Goal: Information Seeking & Learning: Learn about a topic

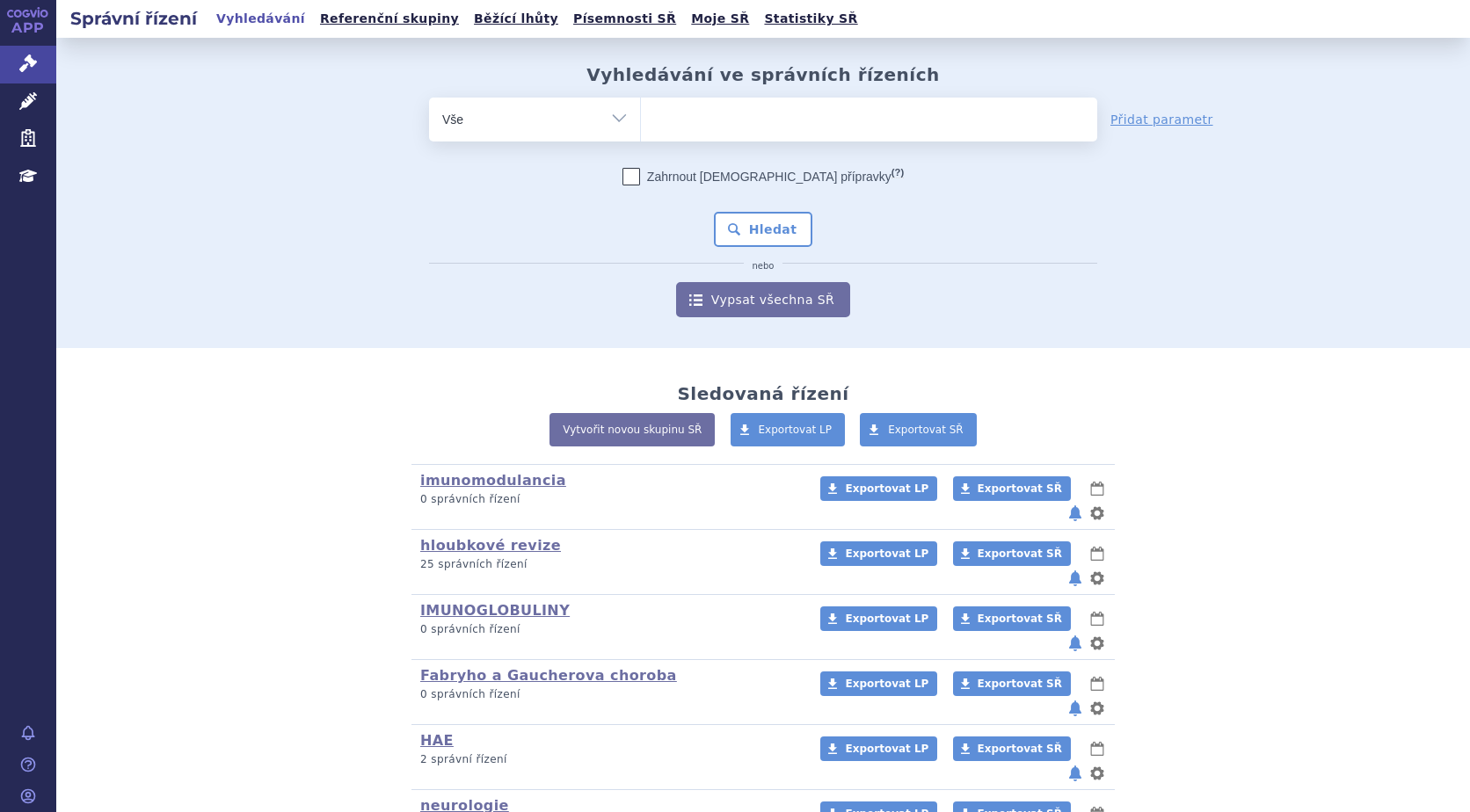
scroll to position [157, 0]
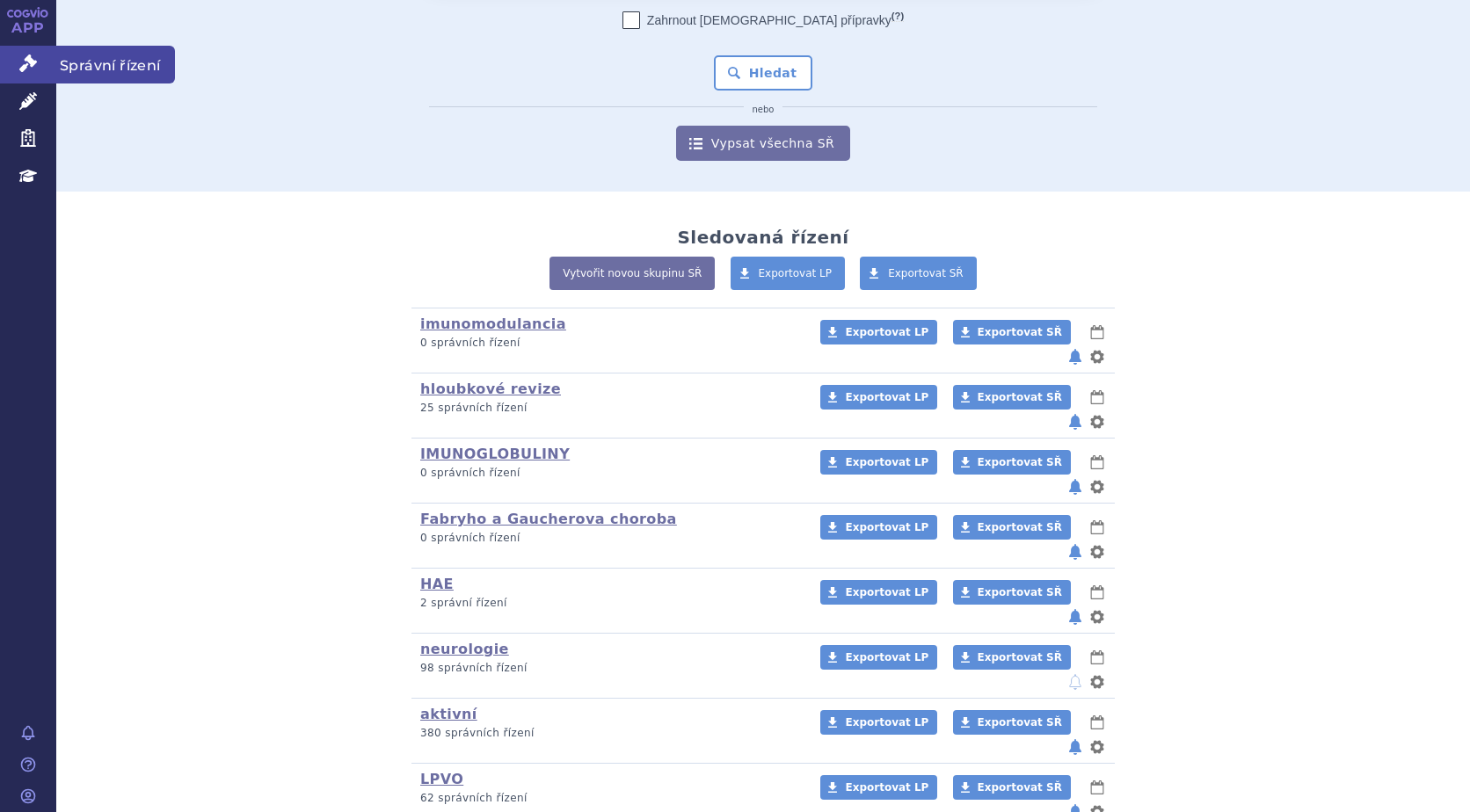
click at [81, 59] on span "Správní řízení" at bounding box center [116, 64] width 119 height 37
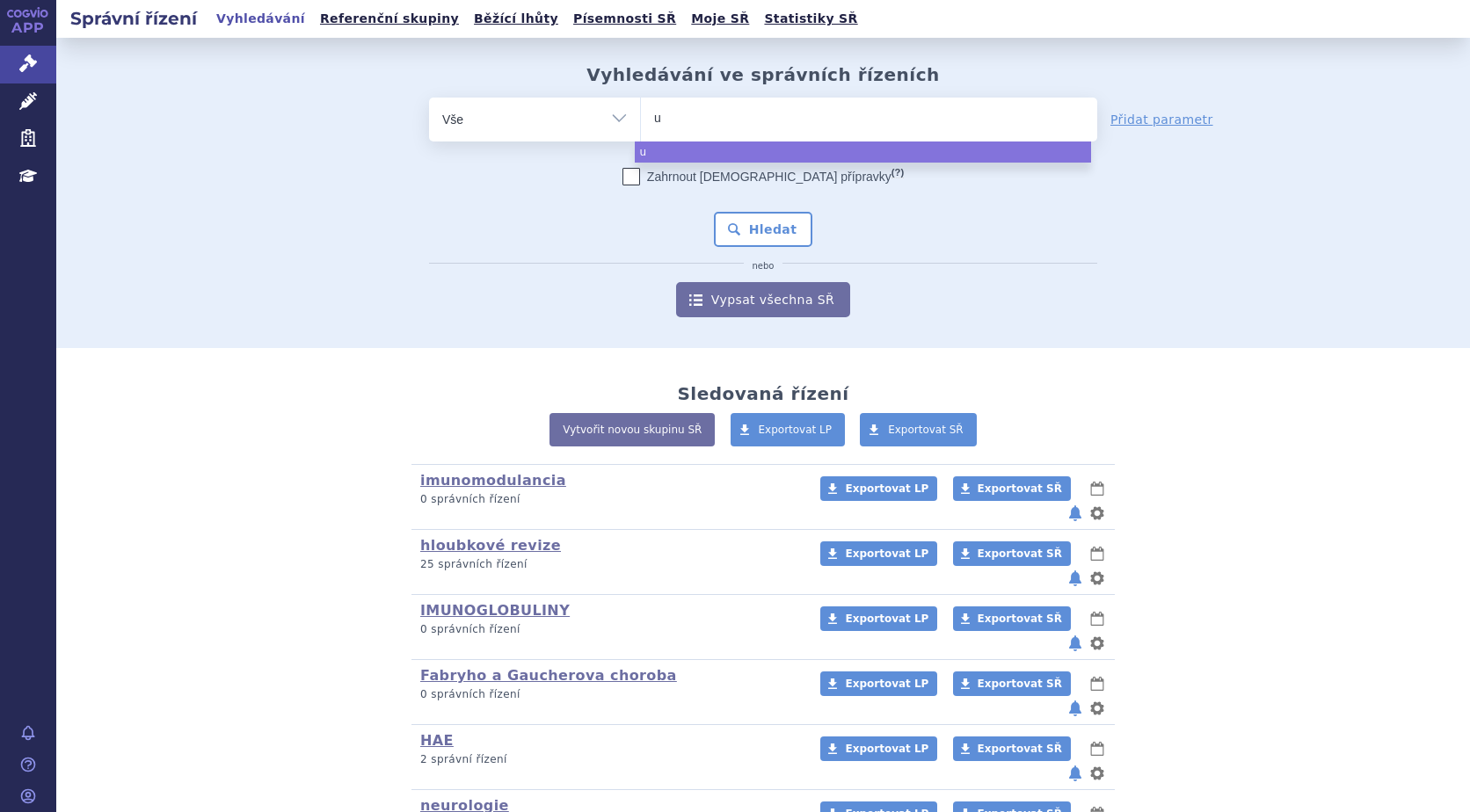
type input "up"
type input "upli"
type input "upliz"
type input "uplizn"
type input "uplizna"
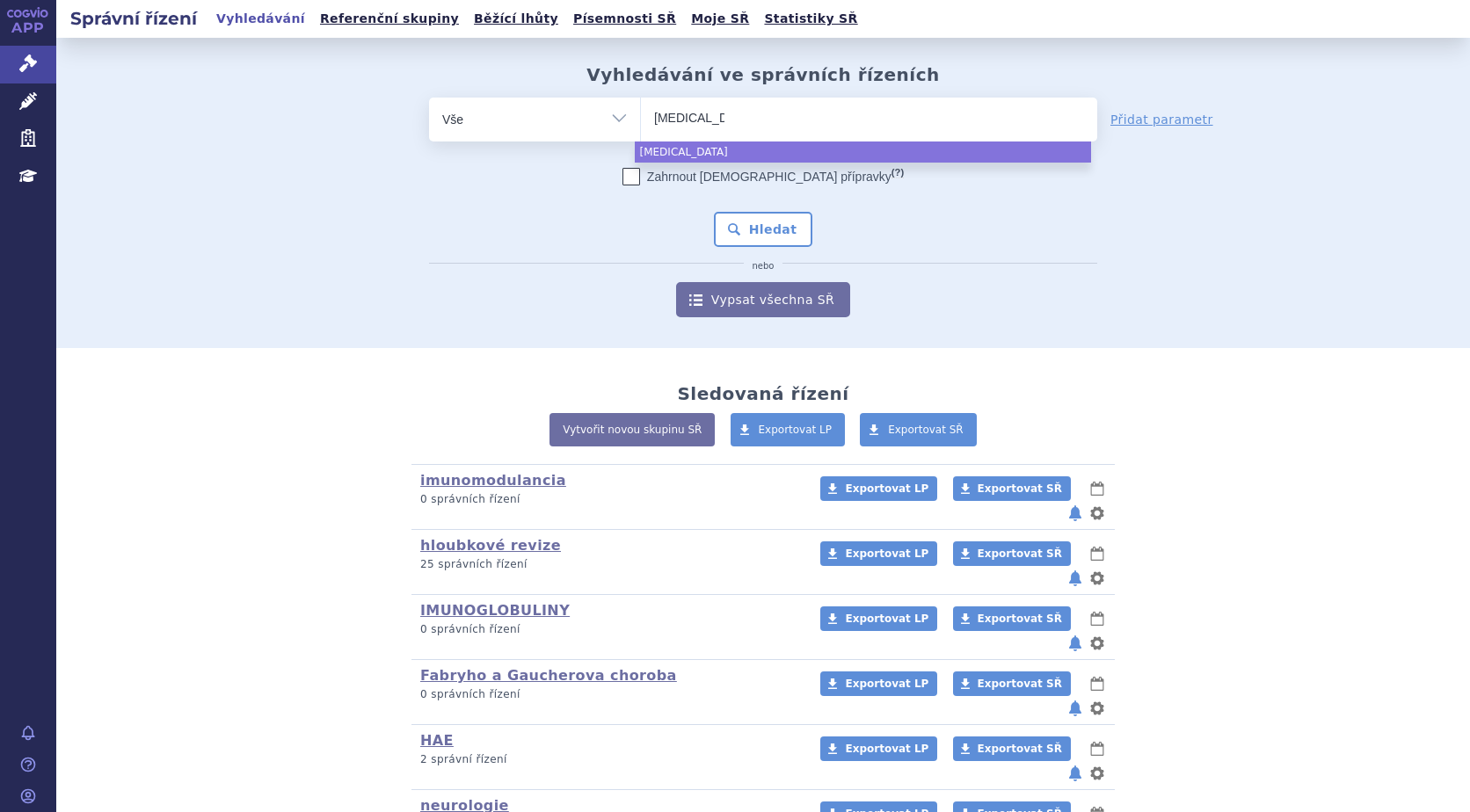
select select "[MEDICAL_DATA]"
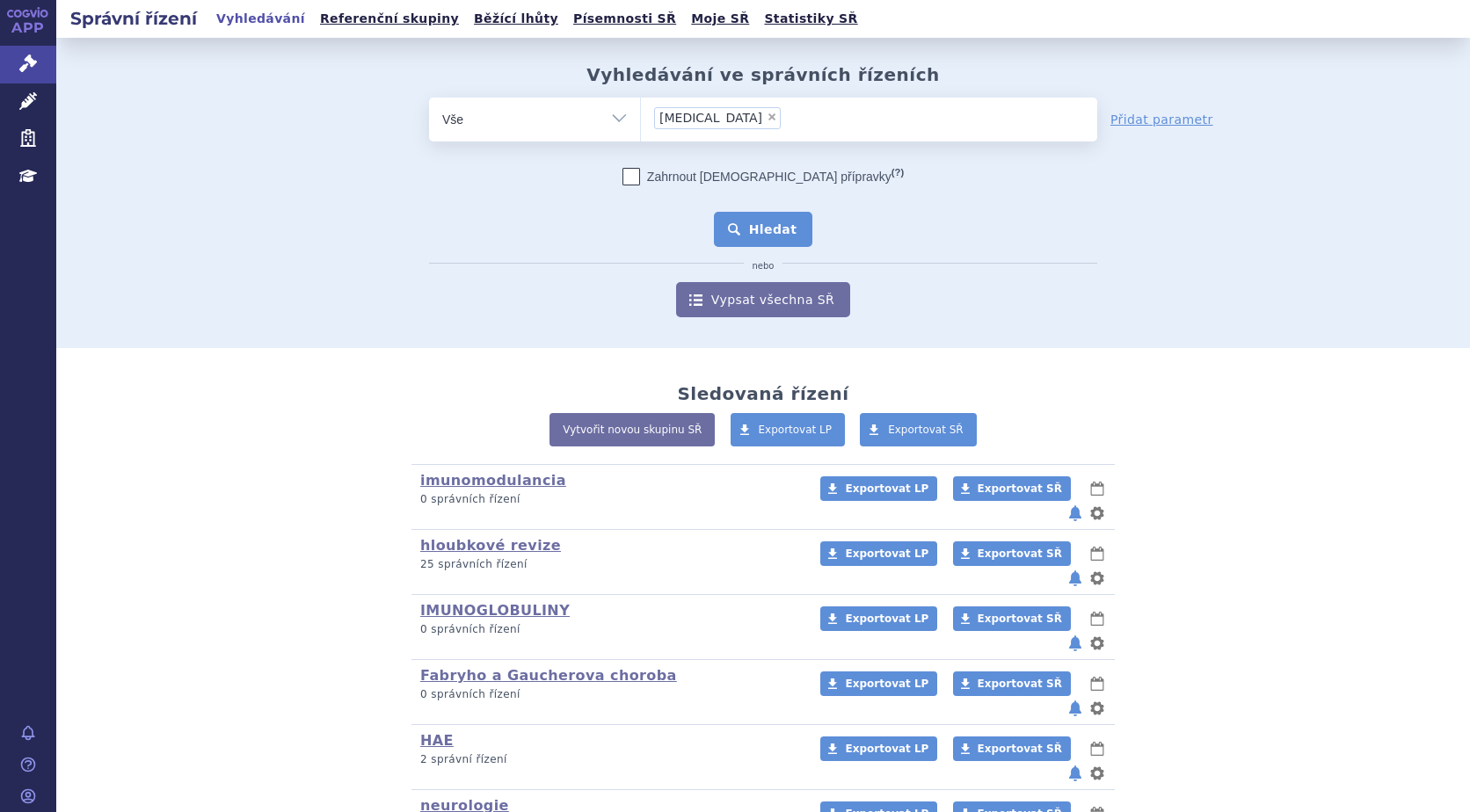
click at [746, 228] on button "Hledat" at bounding box center [764, 229] width 99 height 35
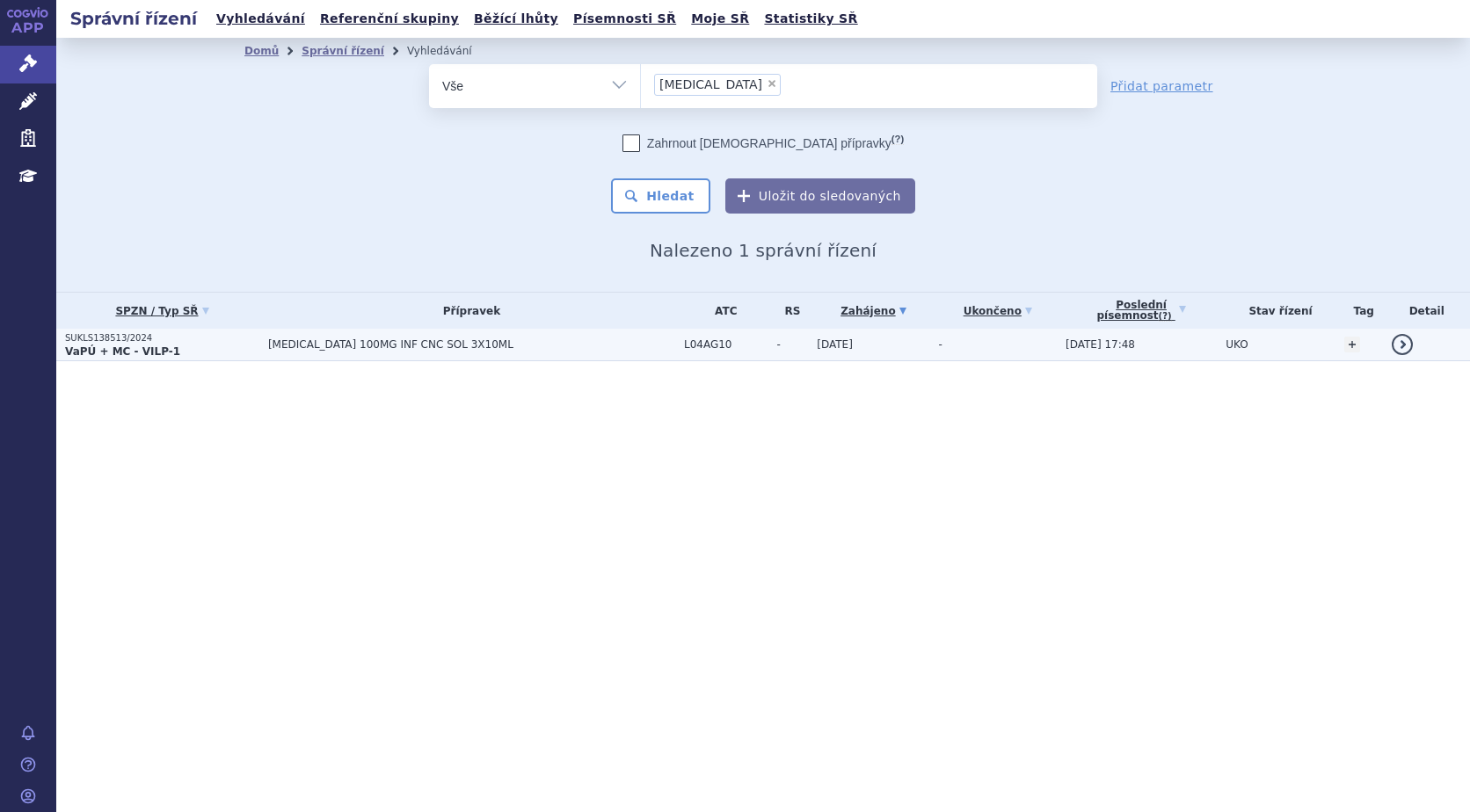
click at [348, 348] on span "[MEDICAL_DATA] 100MG INF CNC SOL 3X10ML" at bounding box center [472, 344] width 408 height 13
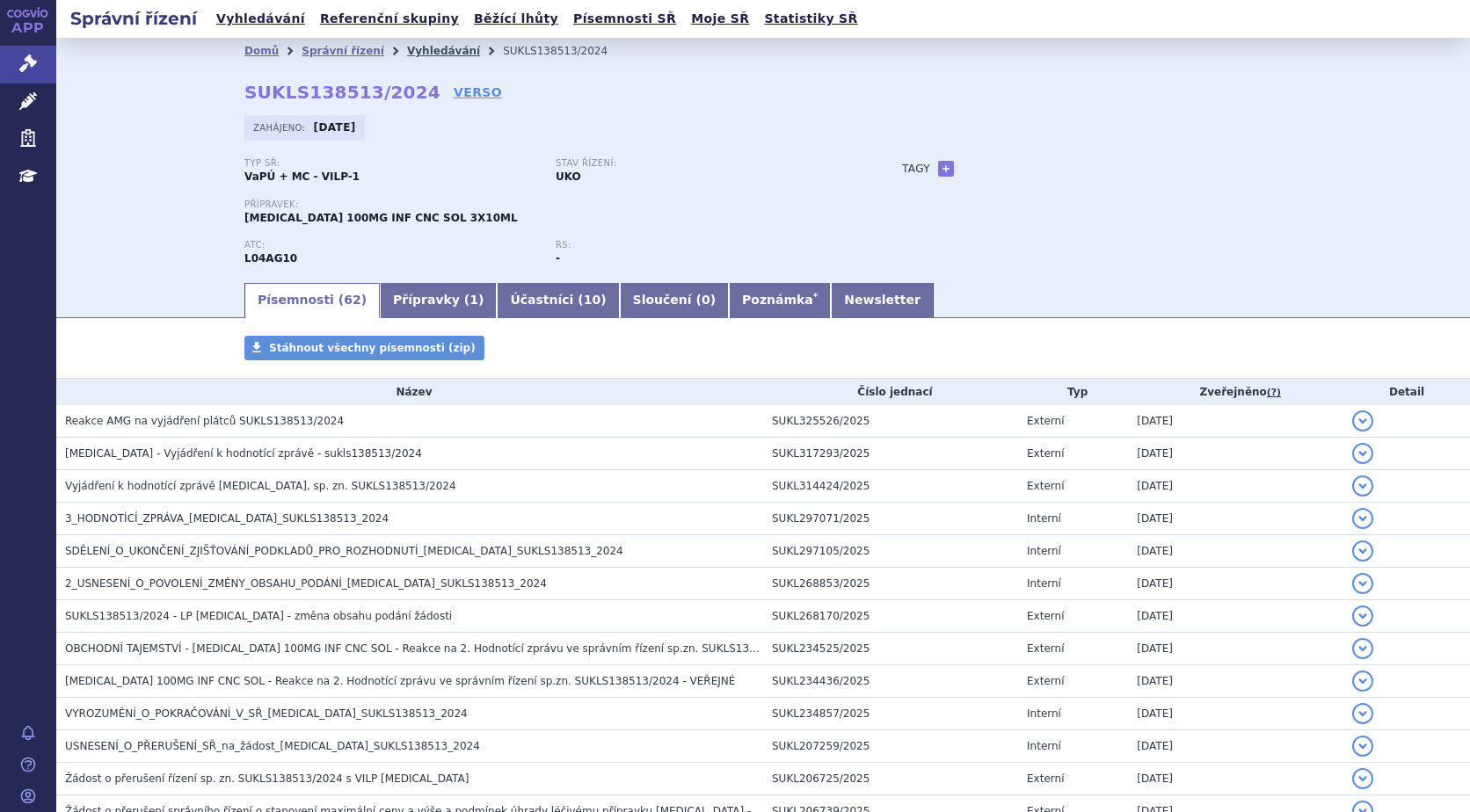
click at [426, 49] on link "Vyhledávání" at bounding box center [444, 51] width 73 height 13
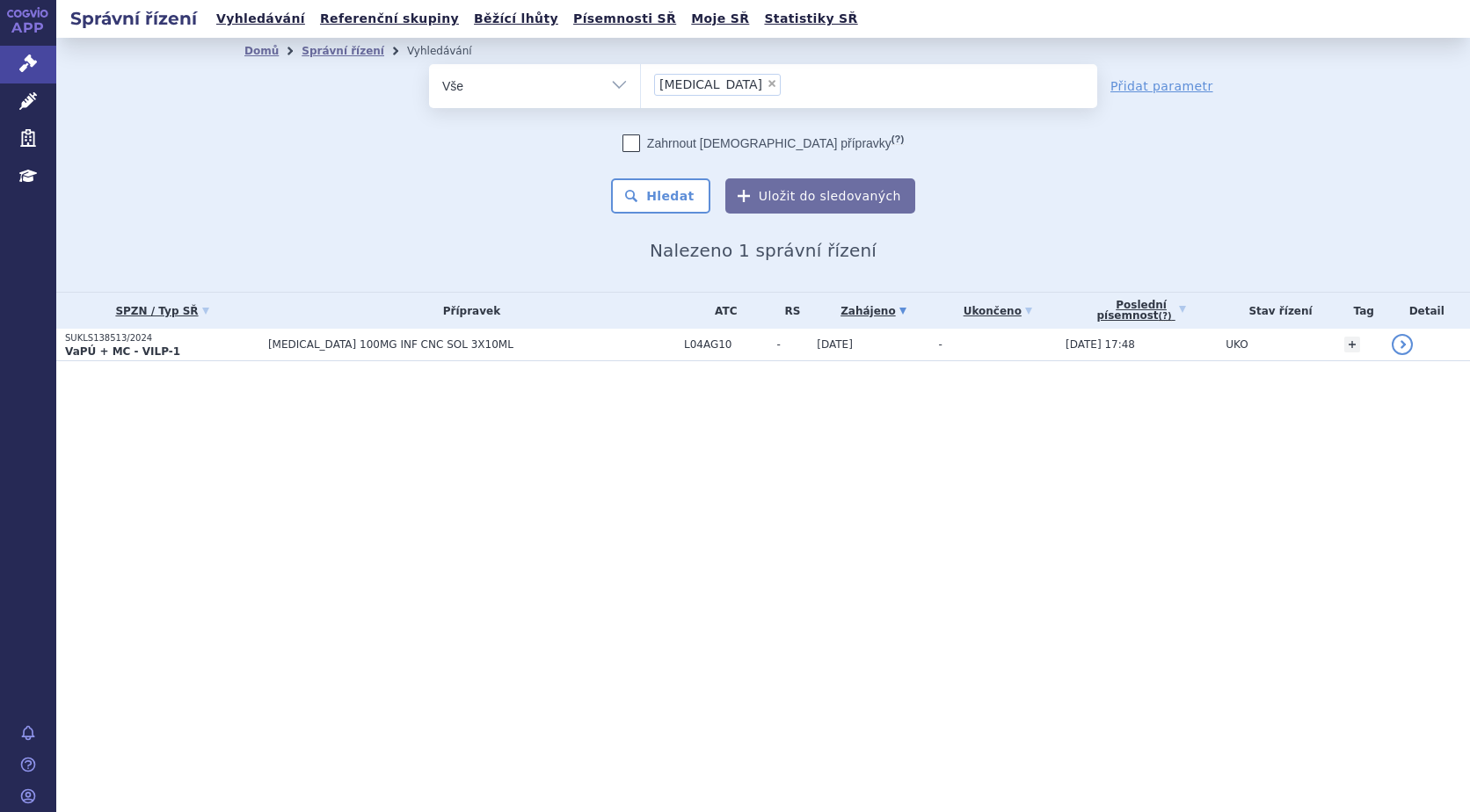
click at [767, 85] on span "×" at bounding box center [771, 83] width 11 height 11
click at [641, 85] on select "[MEDICAL_DATA]" at bounding box center [640, 85] width 1 height 44
select select
type input "vy"
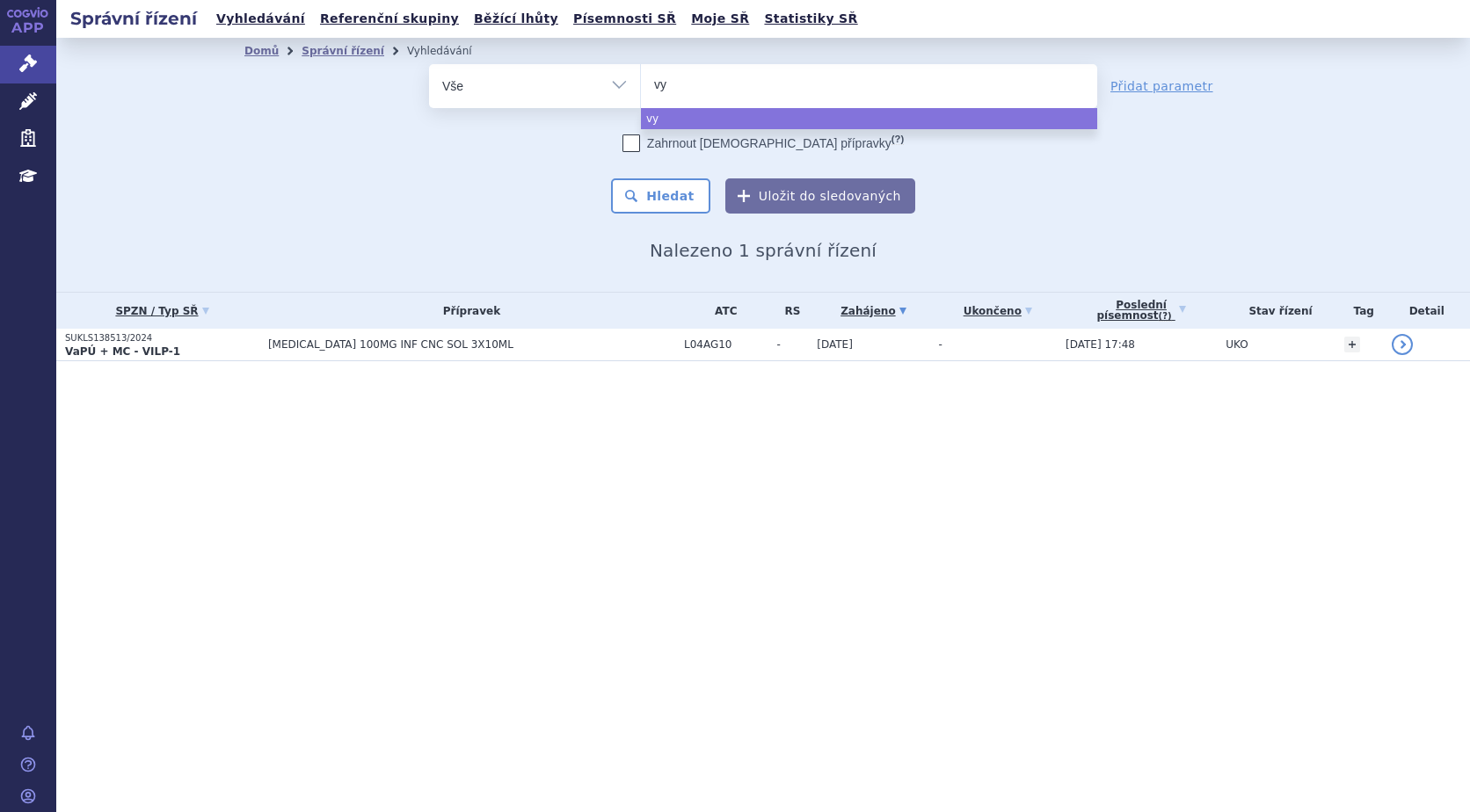
type input "vyv"
type input "vyvgr"
type input "vyvgra"
type input "vyvgrat"
type input "vyvgqrat"
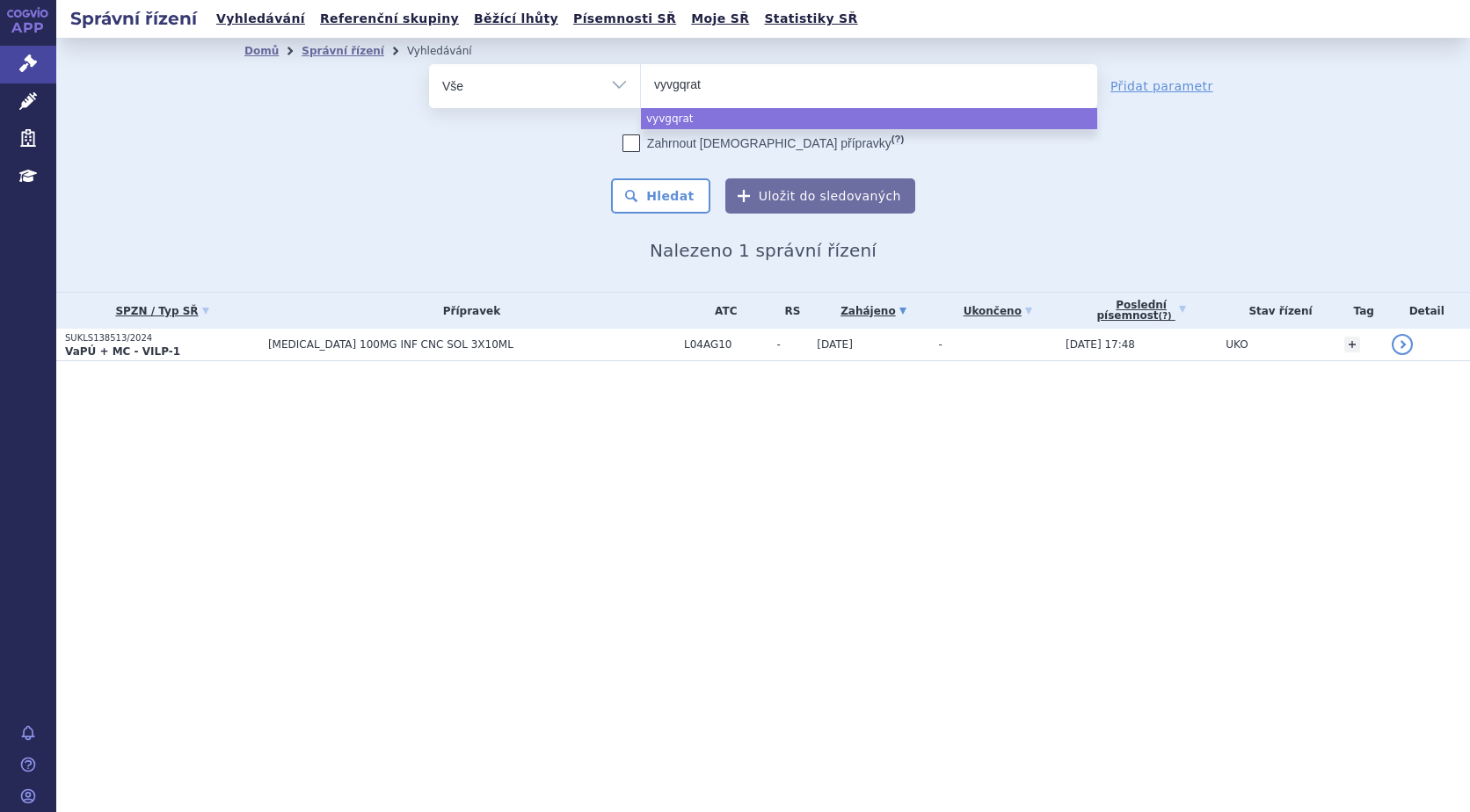
type input "vyvgqrt"
type input "vyvgq"
type input "vyvg"
type input "vyv"
type input "vyvg"
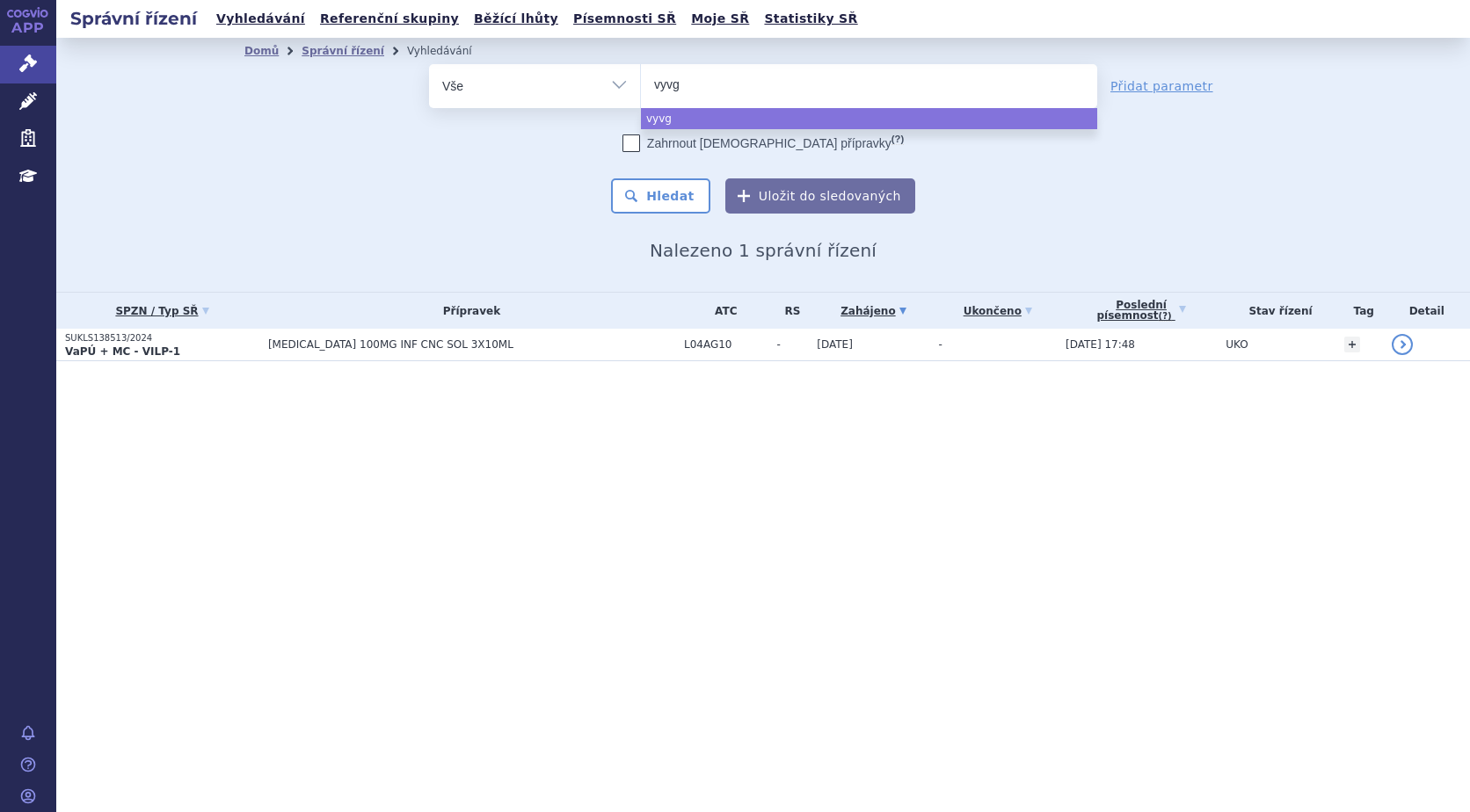
type input "vyvga"
type input "vyvgart"
select select "vyvgart"
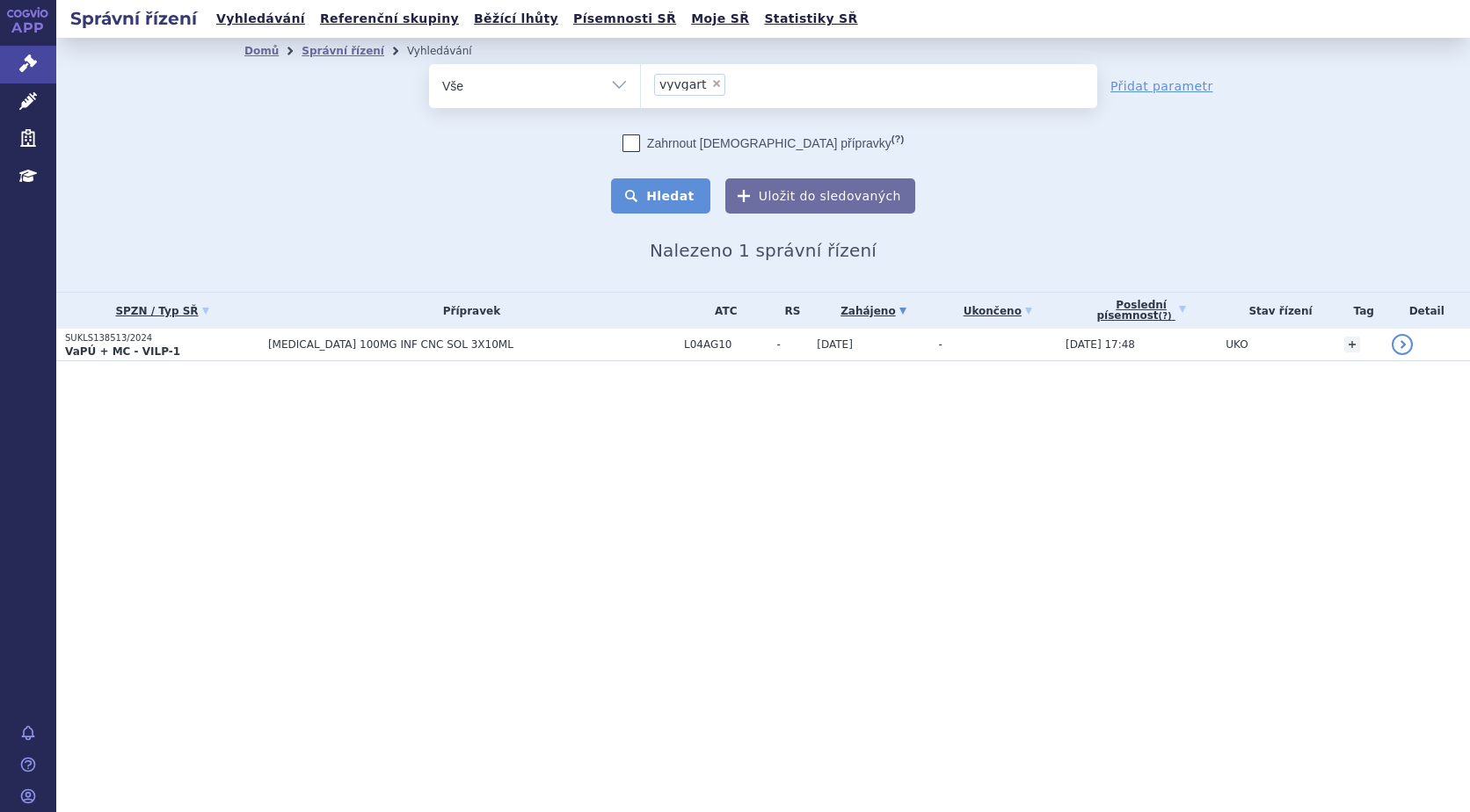
click at [659, 195] on button "Hledat" at bounding box center [661, 196] width 99 height 35
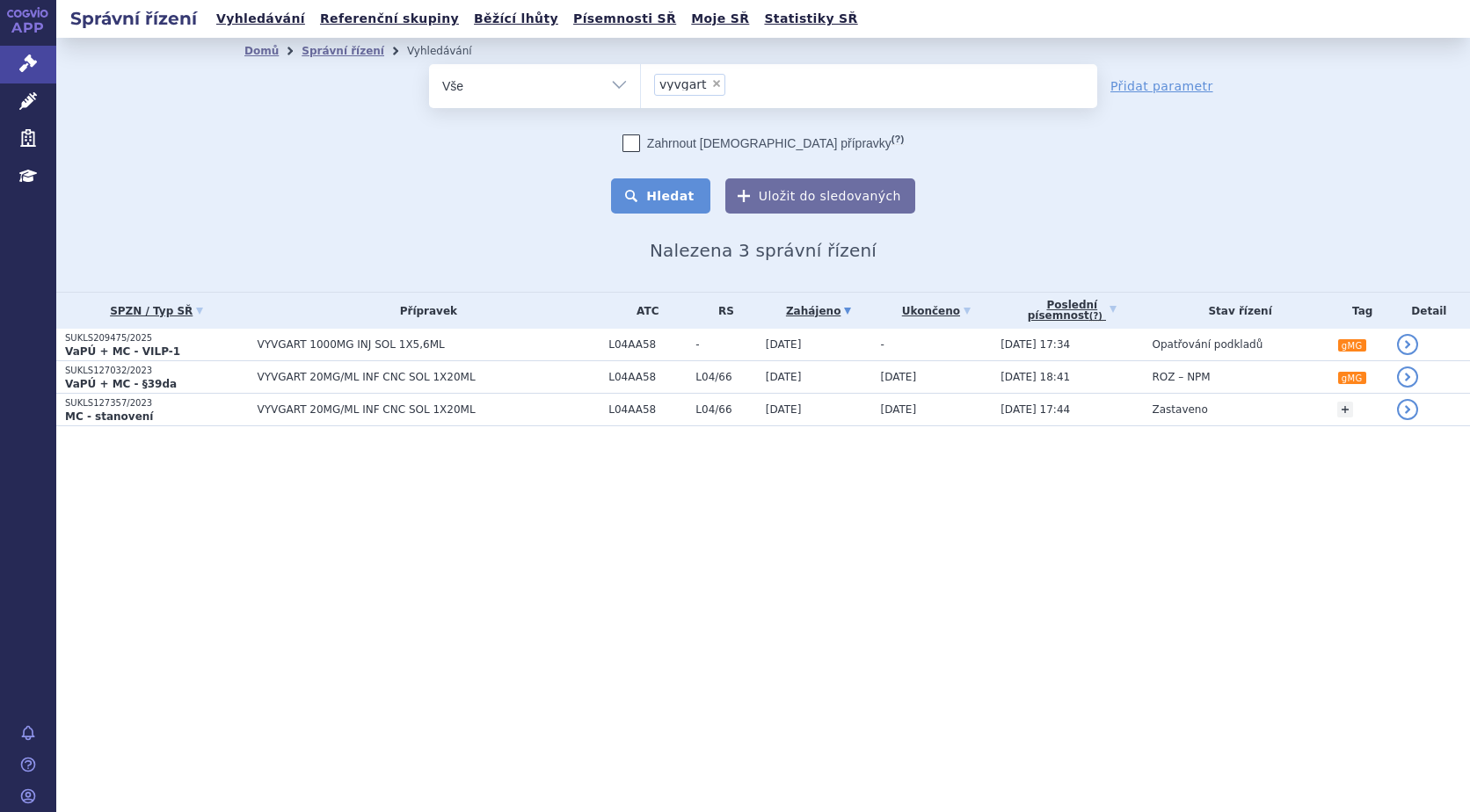
click at [677, 195] on button "Hledat" at bounding box center [661, 196] width 99 height 35
click at [711, 80] on span "×" at bounding box center [716, 83] width 11 height 11
click at [641, 80] on select "vyvgart" at bounding box center [640, 85] width 1 height 44
select select
type input "ul"
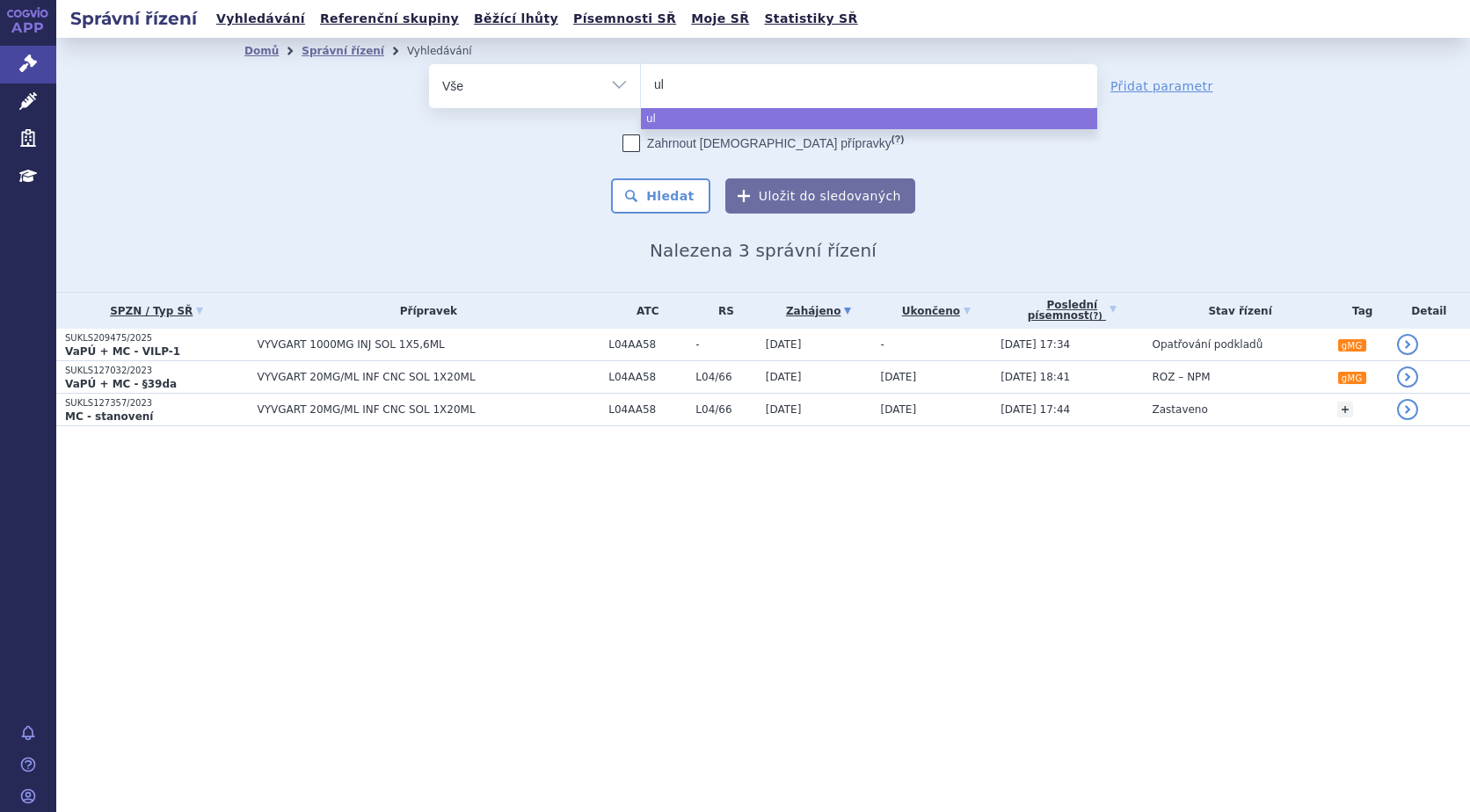
type input "ult"
type input "ulto"
type input "ultom"
type input "ultomir"
type input "ultomiri"
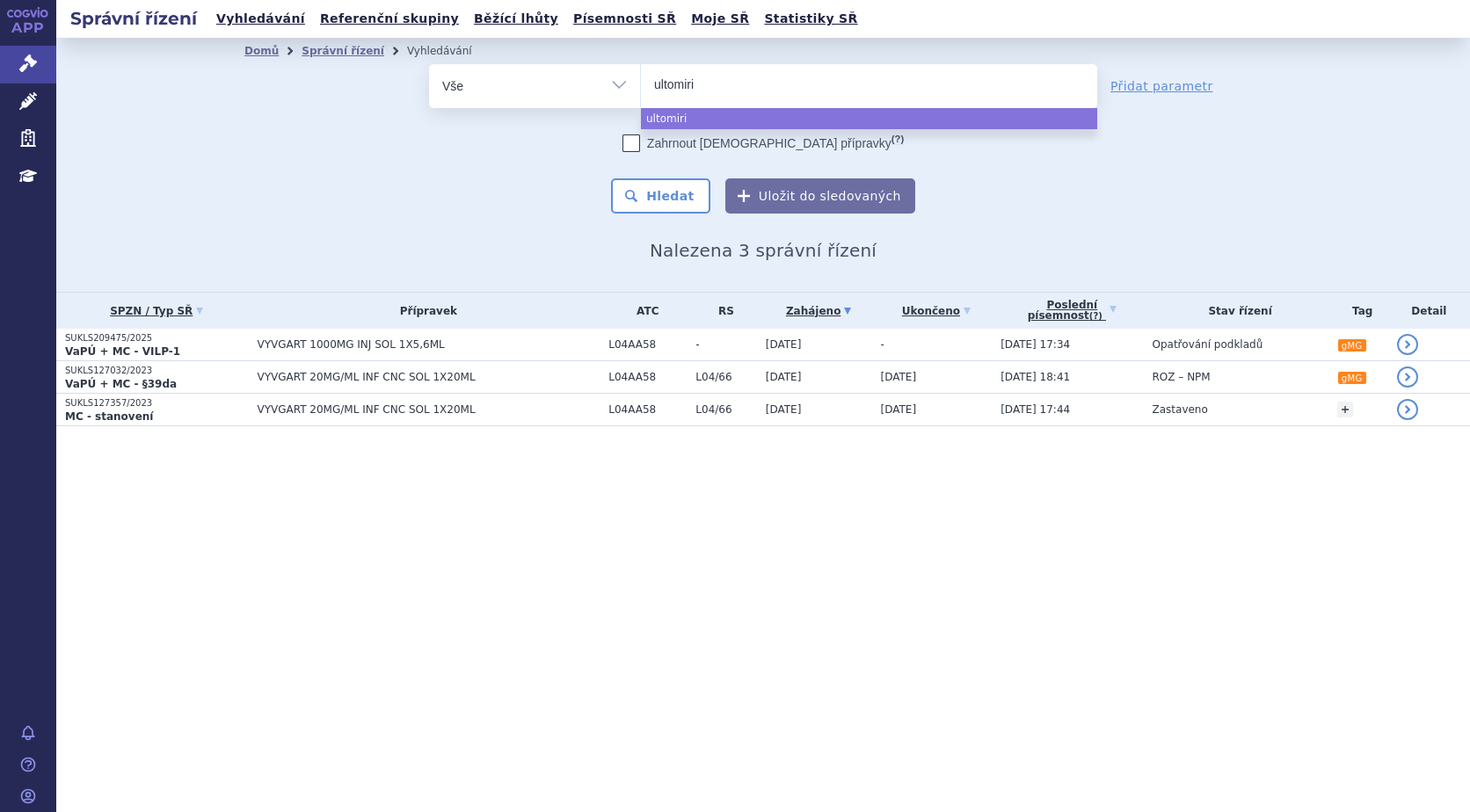
type input "ultomiris"
select select "ultomiris"
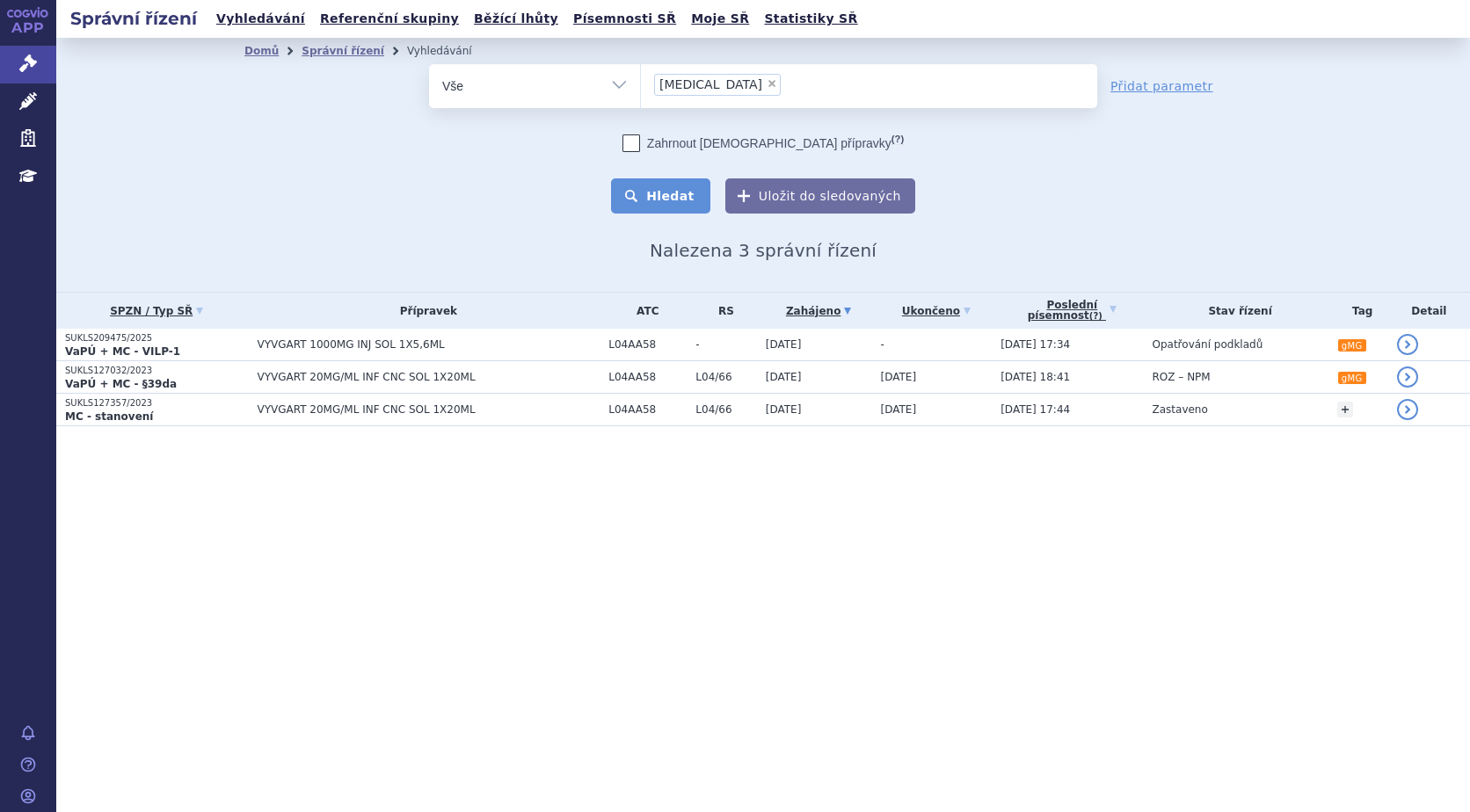
click at [692, 194] on button "Hledat" at bounding box center [661, 196] width 99 height 35
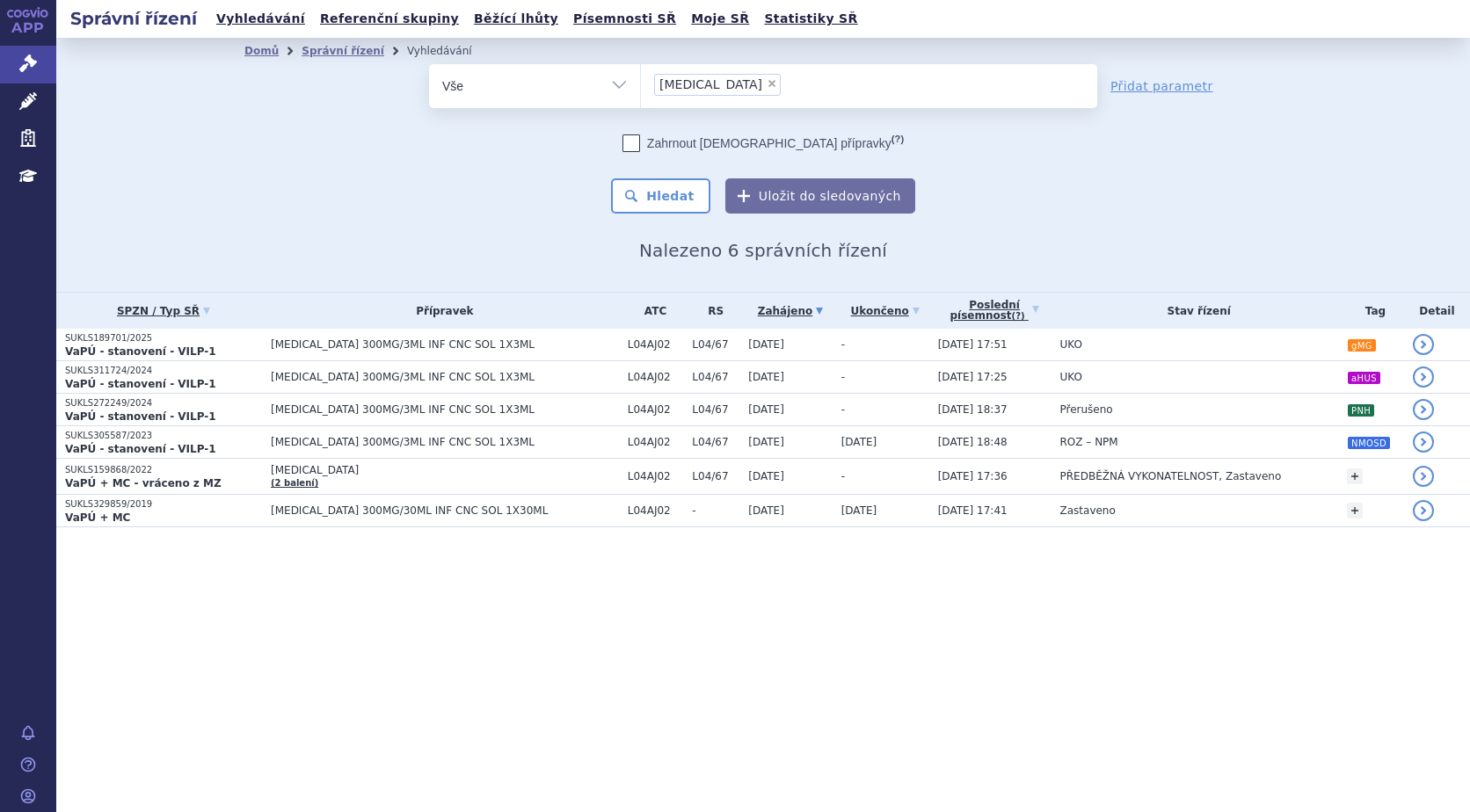
click at [767, 87] on span "×" at bounding box center [771, 83] width 11 height 11
click at [641, 87] on select "ultomiris" at bounding box center [640, 85] width 1 height 44
select select
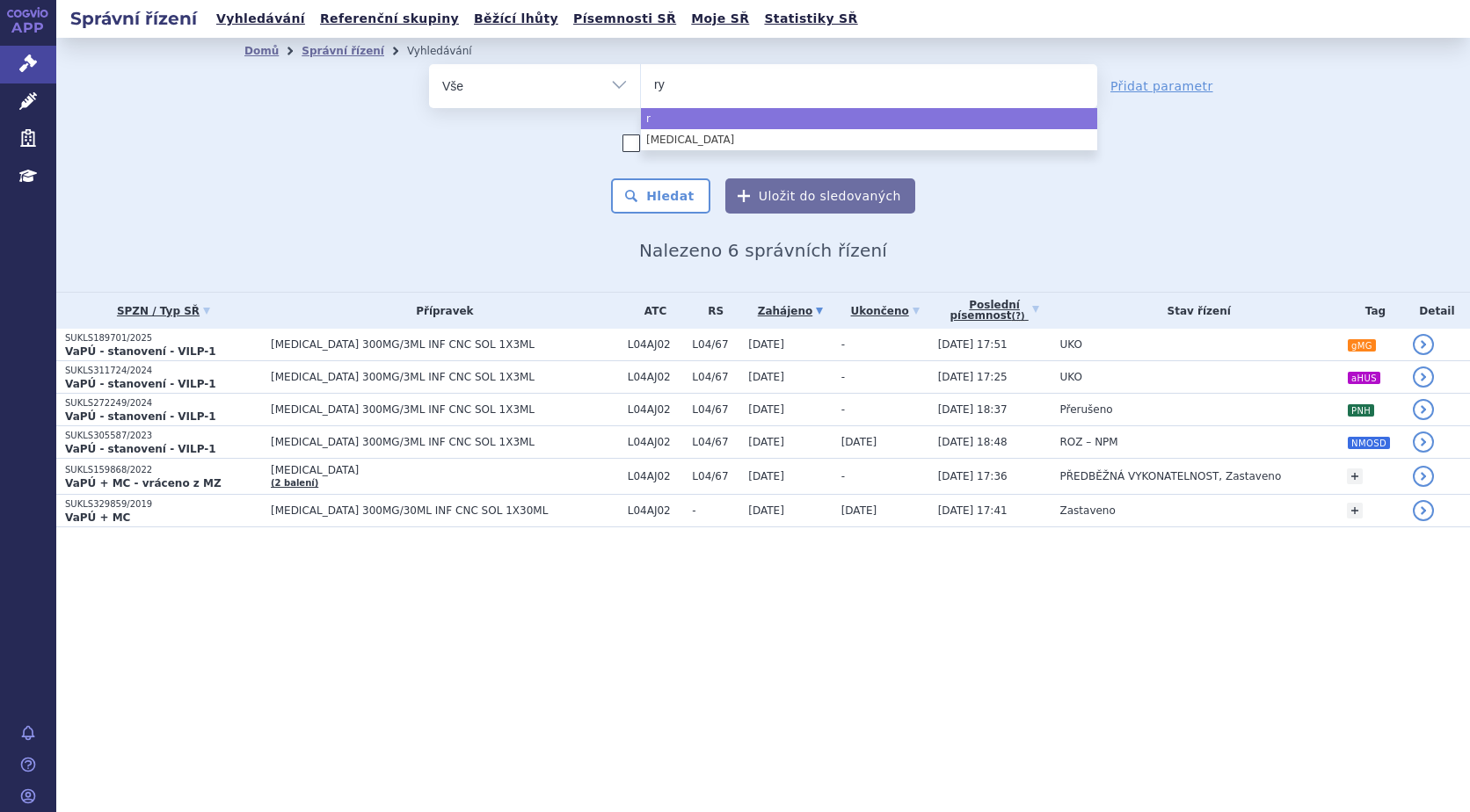
type input "rys"
type input "ryst"
type input "rysti"
type input "rystigg"
type input "rystiggo"
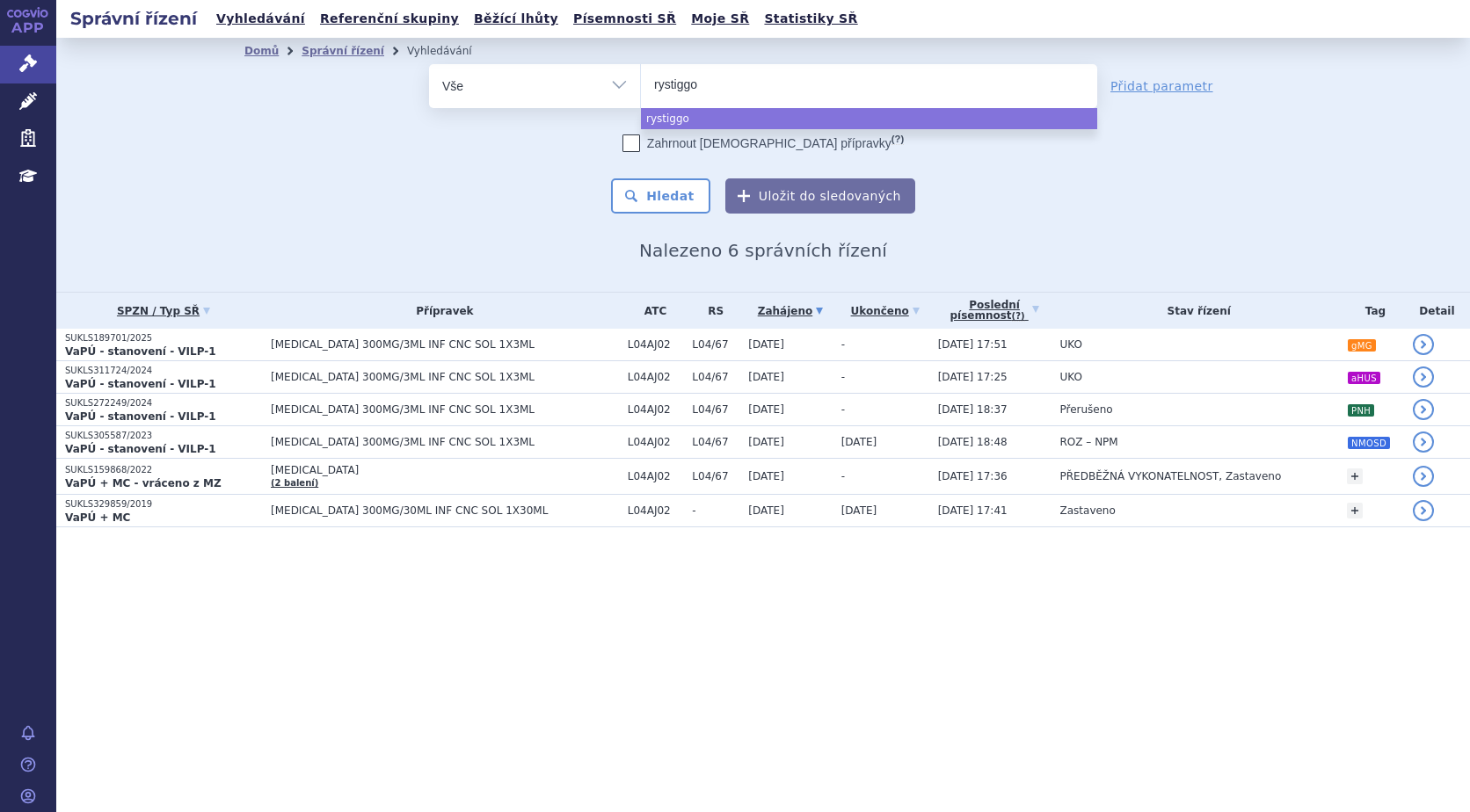
select select "rystiggo"
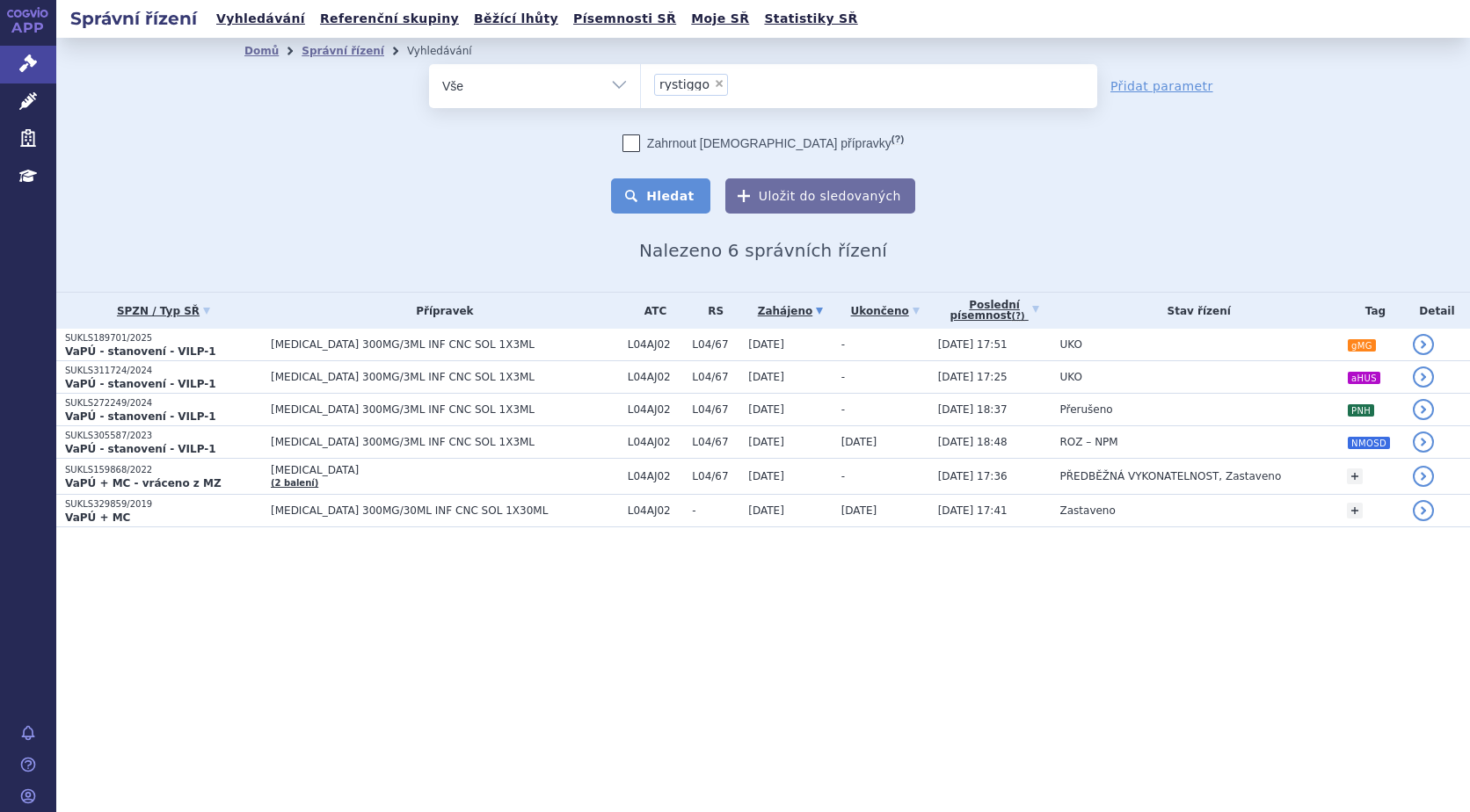
click at [682, 193] on button "Hledat" at bounding box center [661, 196] width 99 height 35
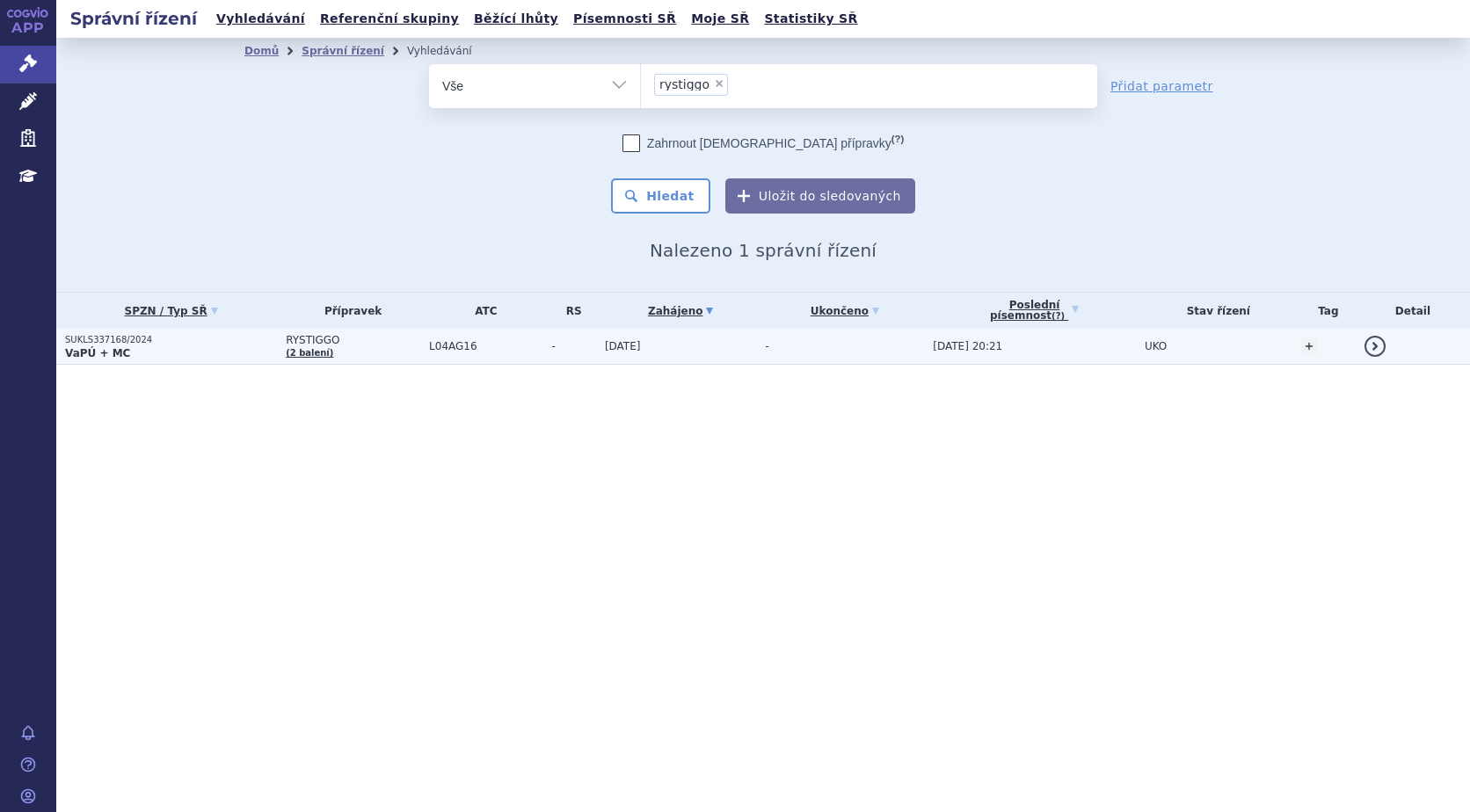
click at [115, 352] on strong "VaPÚ + MC" at bounding box center [97, 353] width 65 height 13
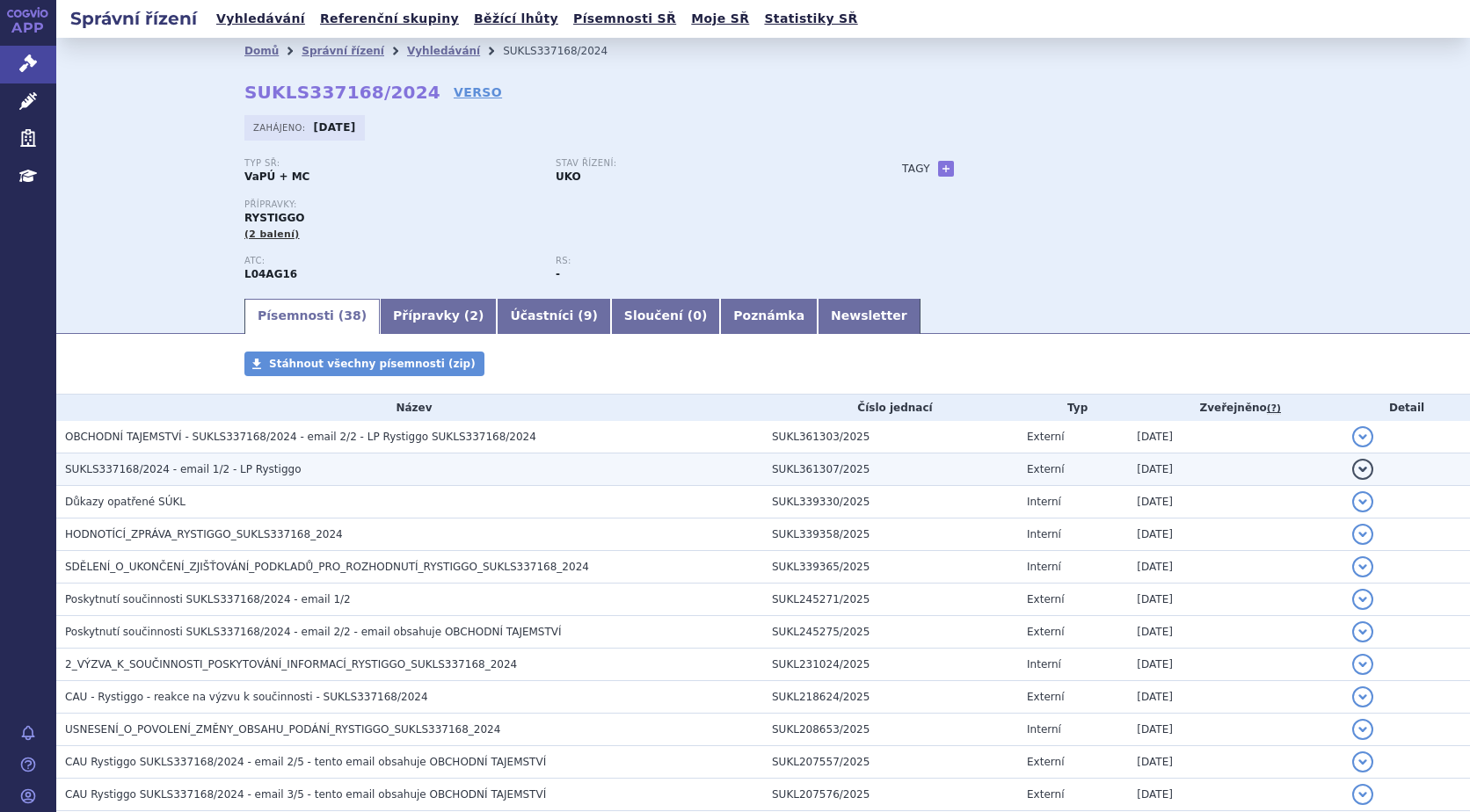
click at [176, 468] on span "SUKLS337168/2024 - email 1/2 - LP Rystiggo" at bounding box center [183, 469] width 236 height 13
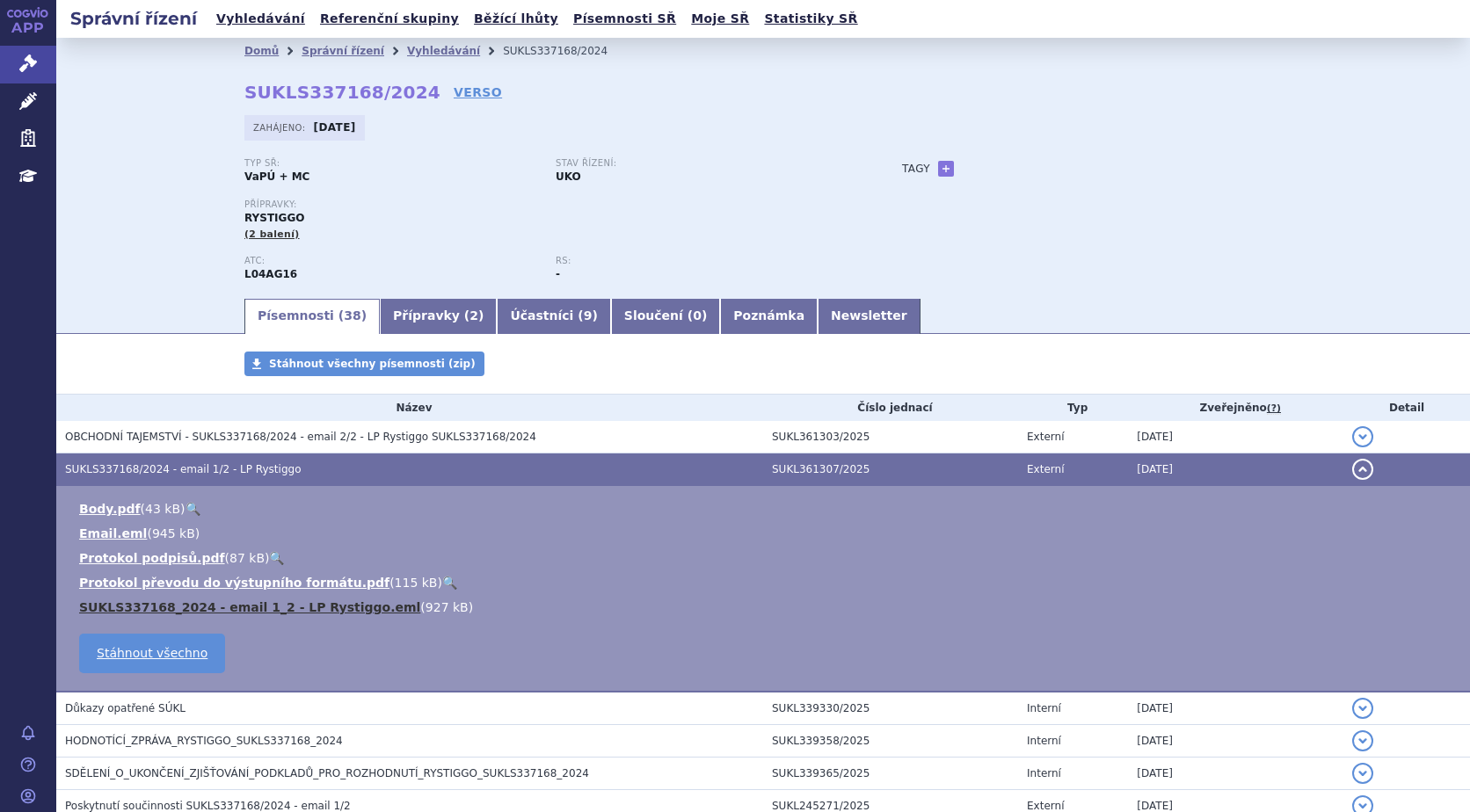
click at [292, 607] on link "SUKLS337168_2024 - email 1_2 - LP Rystiggo.eml" at bounding box center [249, 607] width 341 height 14
click at [412, 47] on link "Vyhledávání" at bounding box center [444, 51] width 73 height 13
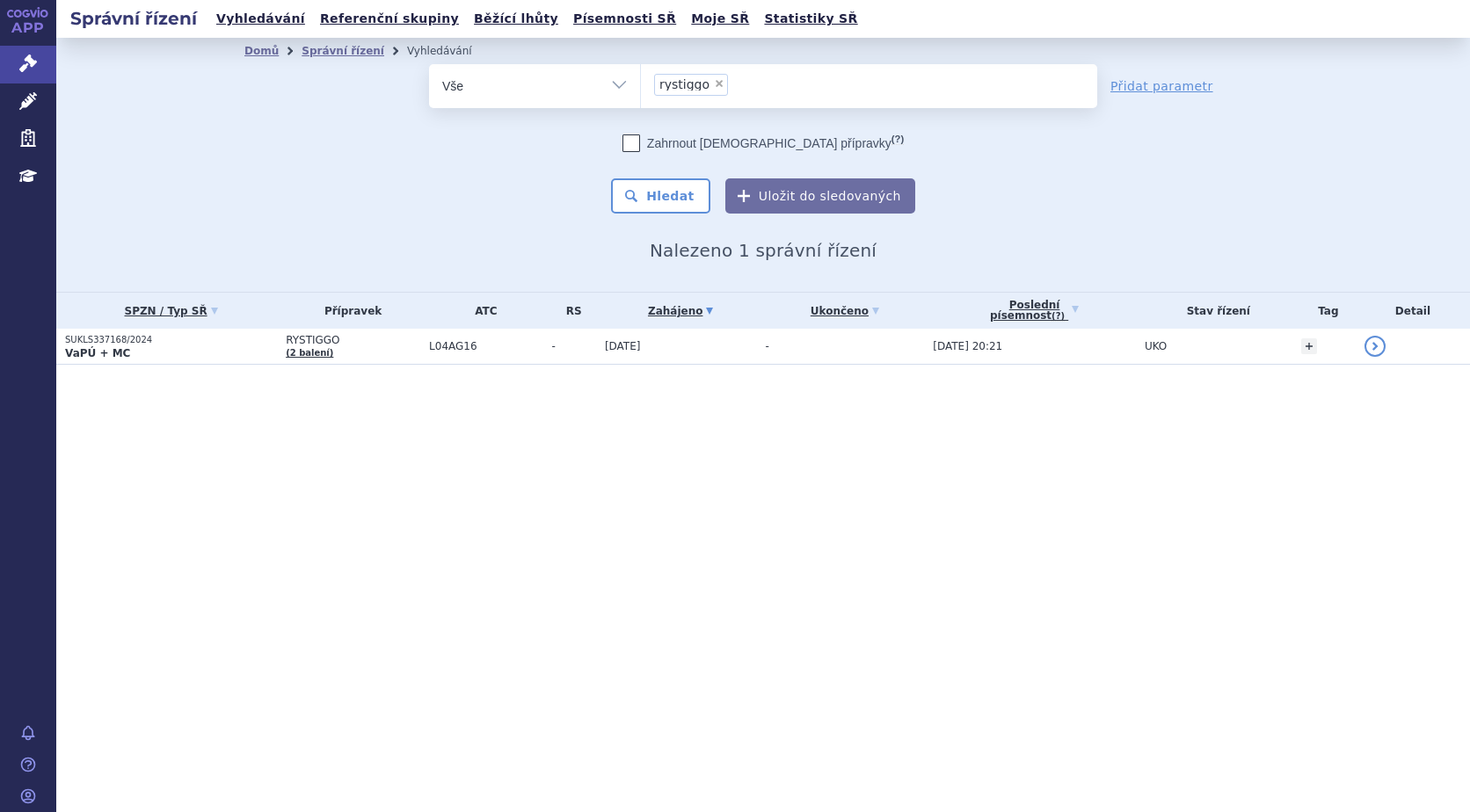
click at [714, 87] on span "×" at bounding box center [719, 83] width 11 height 11
click at [641, 87] on select "rystiggo" at bounding box center [640, 85] width 1 height 44
select select
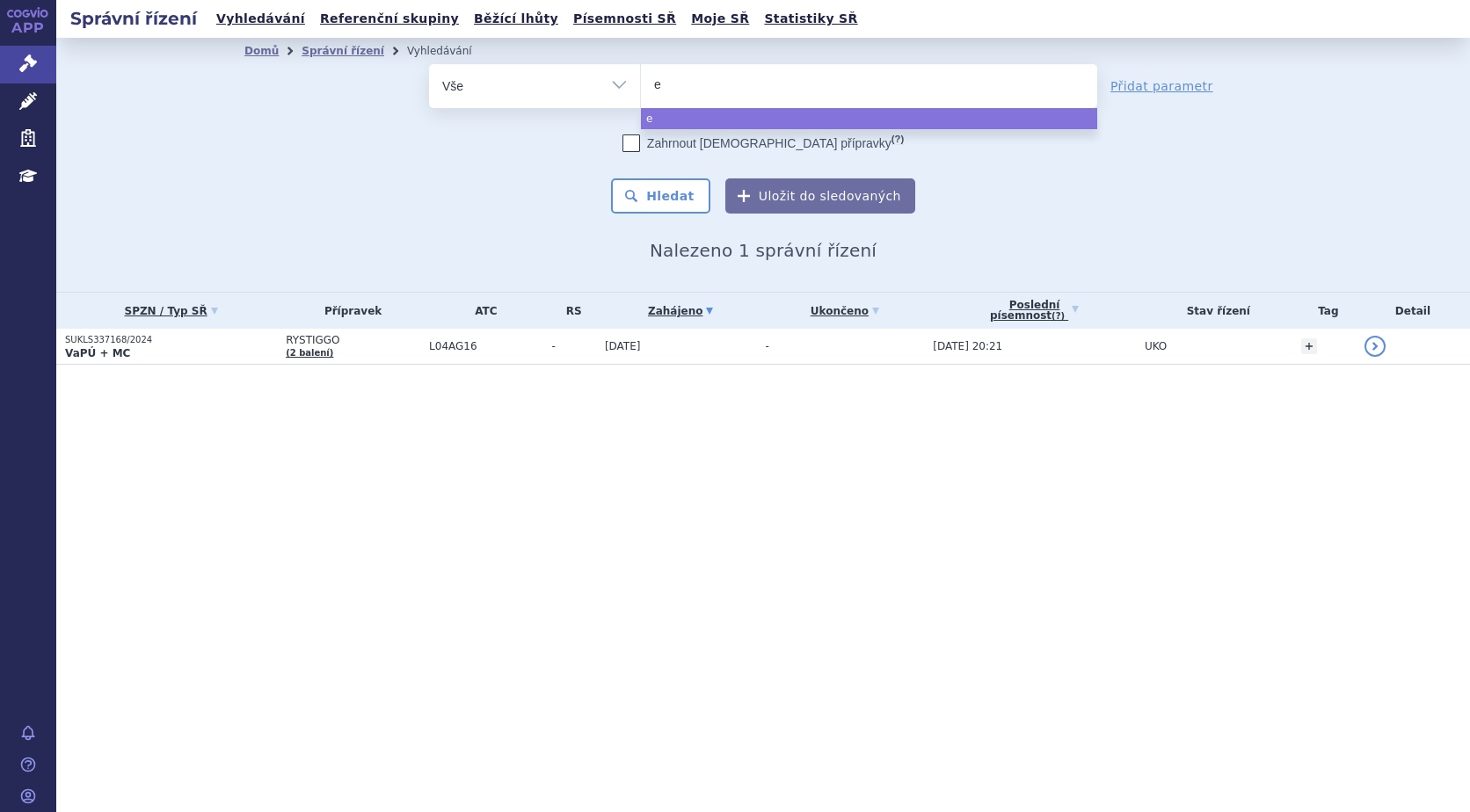
type input "en"
type input "ens"
type input "ensú"
type input "ens"
type input "ensp"
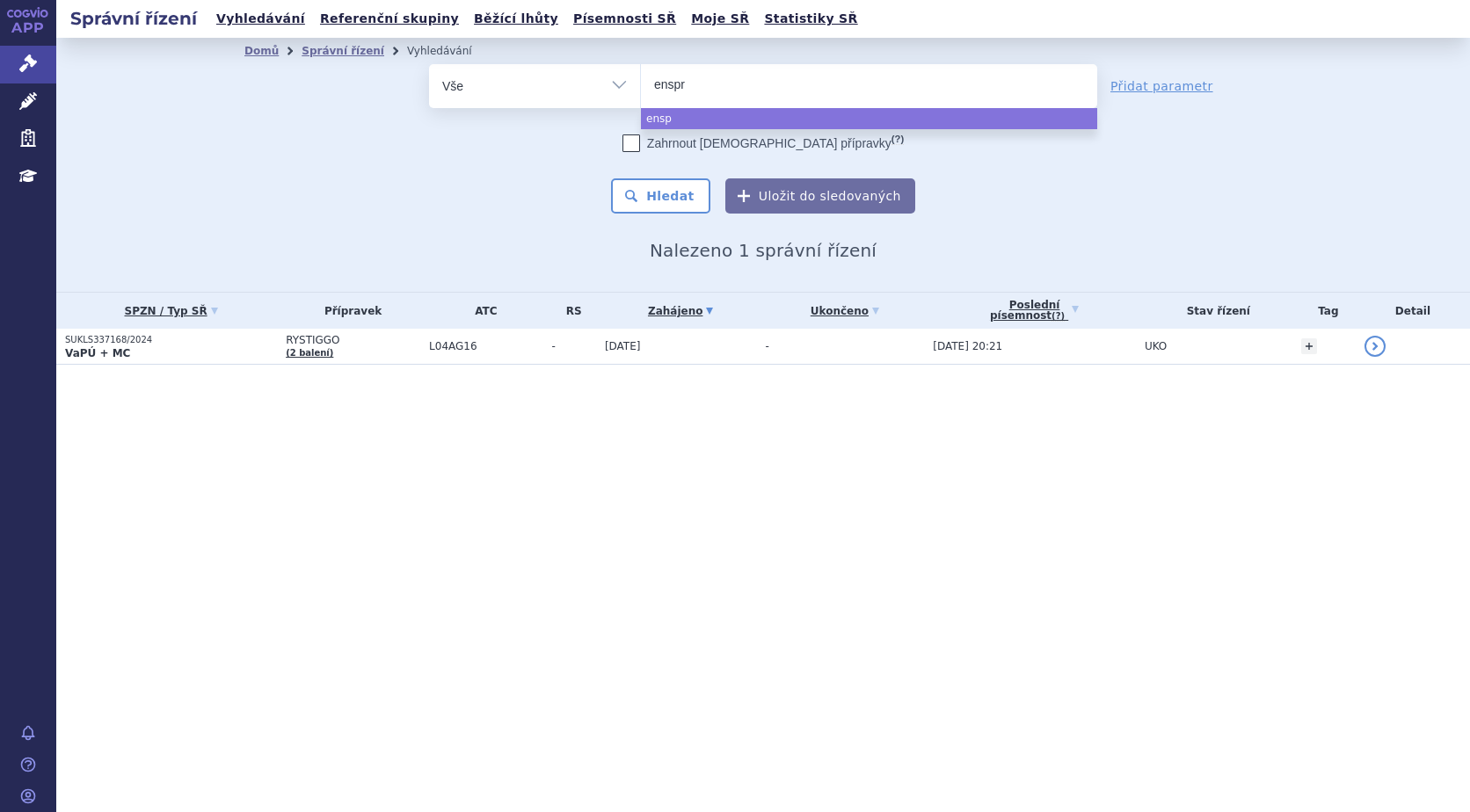
type input "enspry"
type input "enspryn"
type input "enspryng"
select select "enspryng"
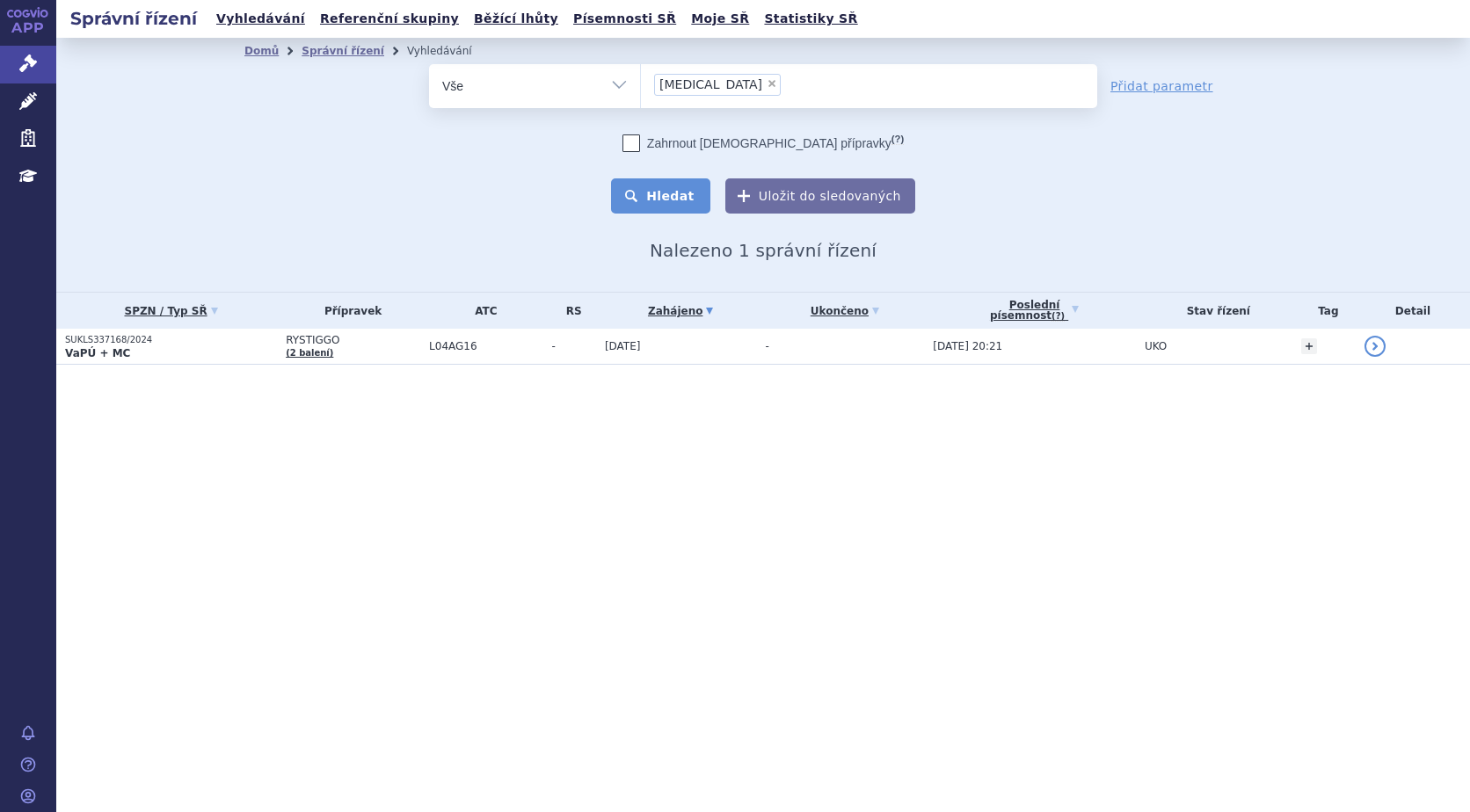
click at [694, 189] on button "Hledat" at bounding box center [661, 196] width 99 height 35
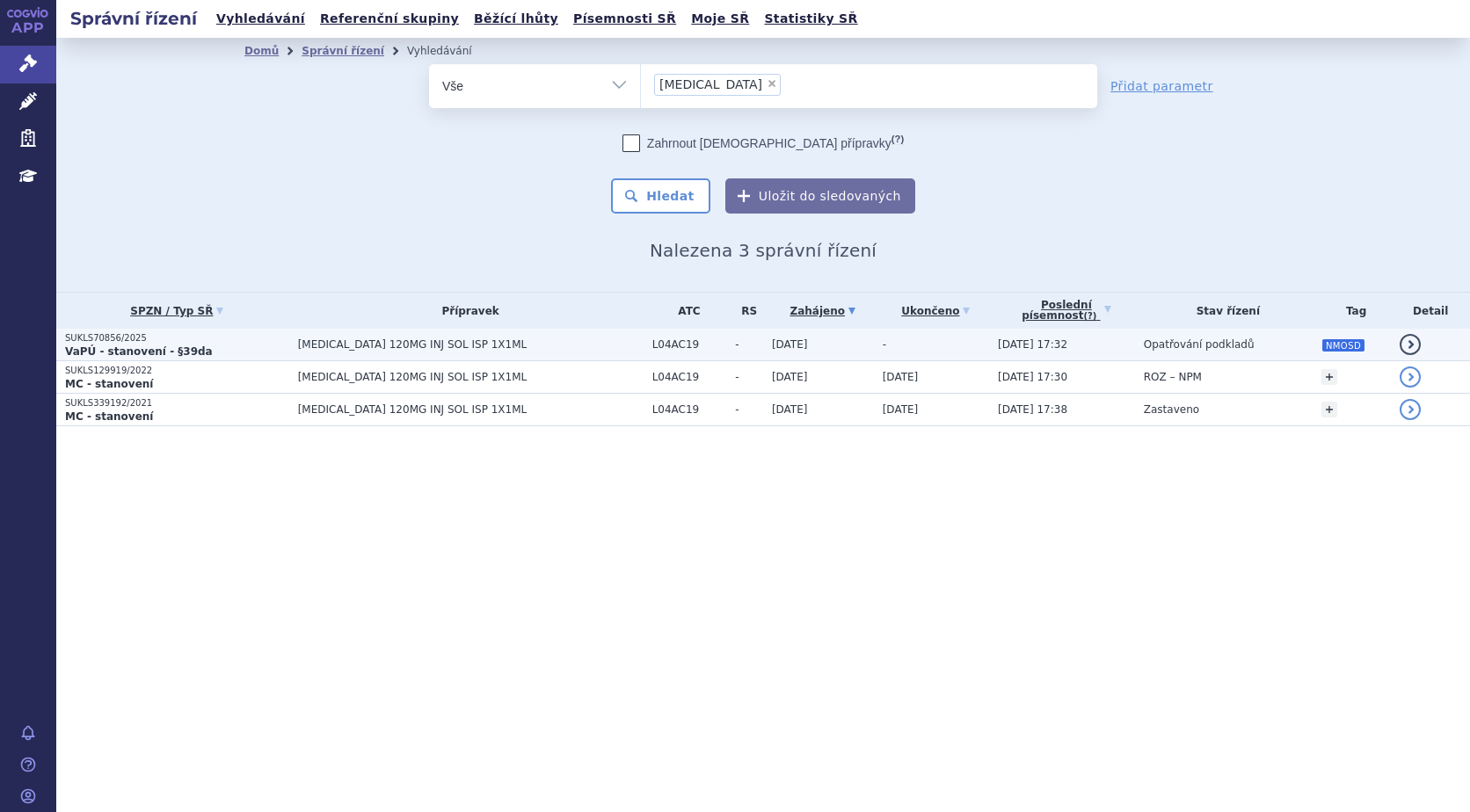
click at [152, 348] on strong "VaPÚ - stanovení - §39da" at bounding box center [139, 351] width 148 height 13
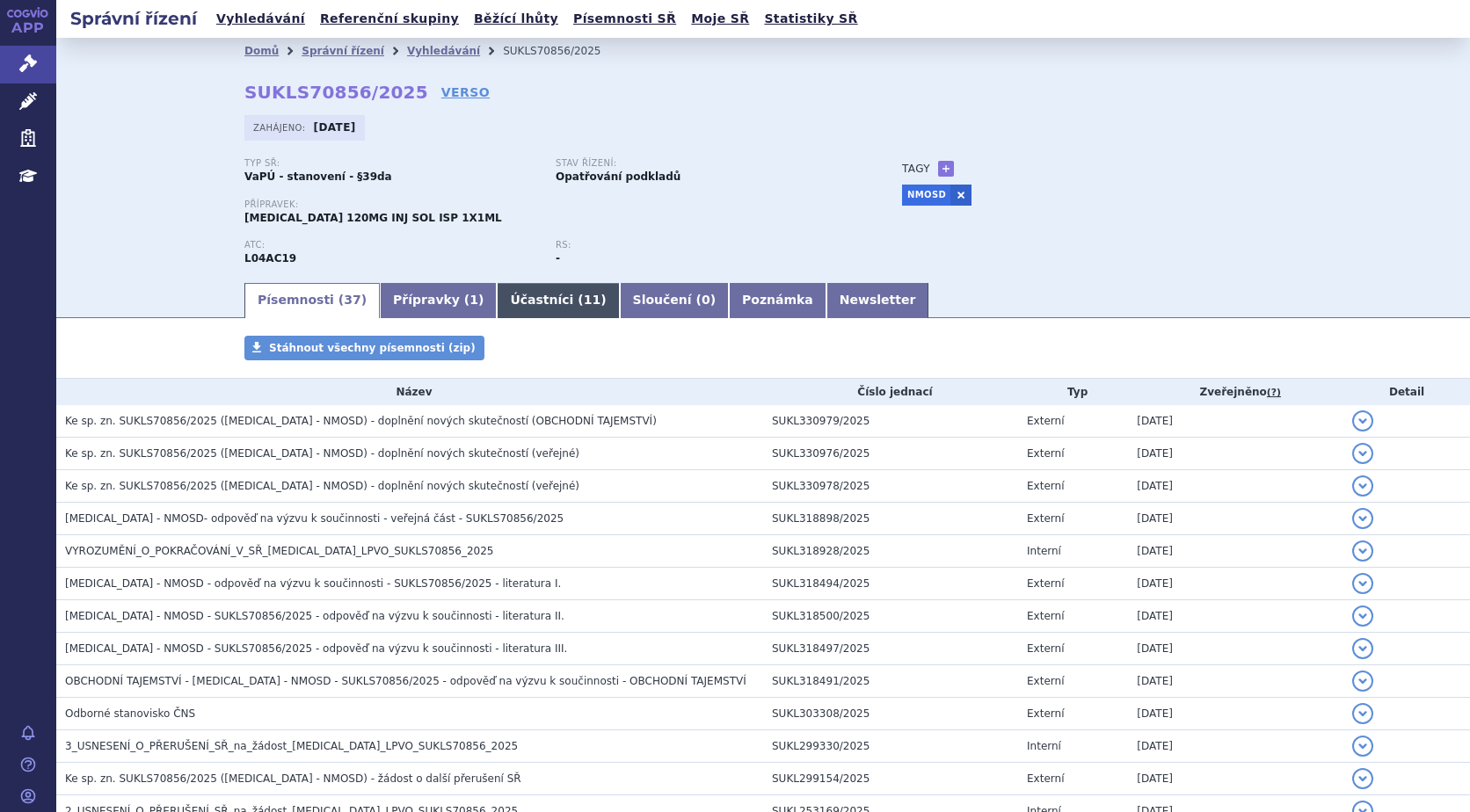
click at [515, 293] on link "Účastníci ( 11 )" at bounding box center [558, 300] width 123 height 35
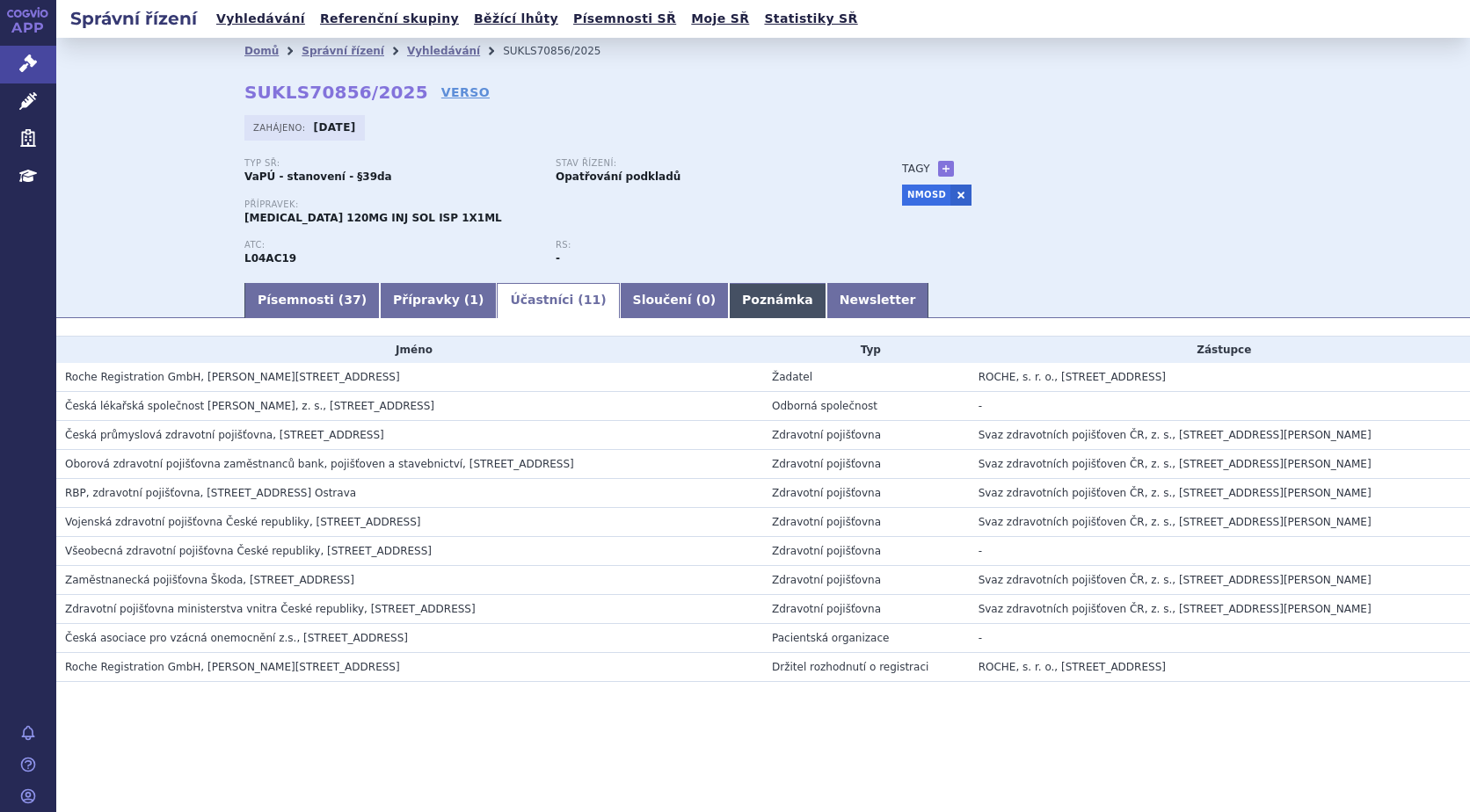
click at [729, 291] on link "Poznámka" at bounding box center [777, 300] width 97 height 35
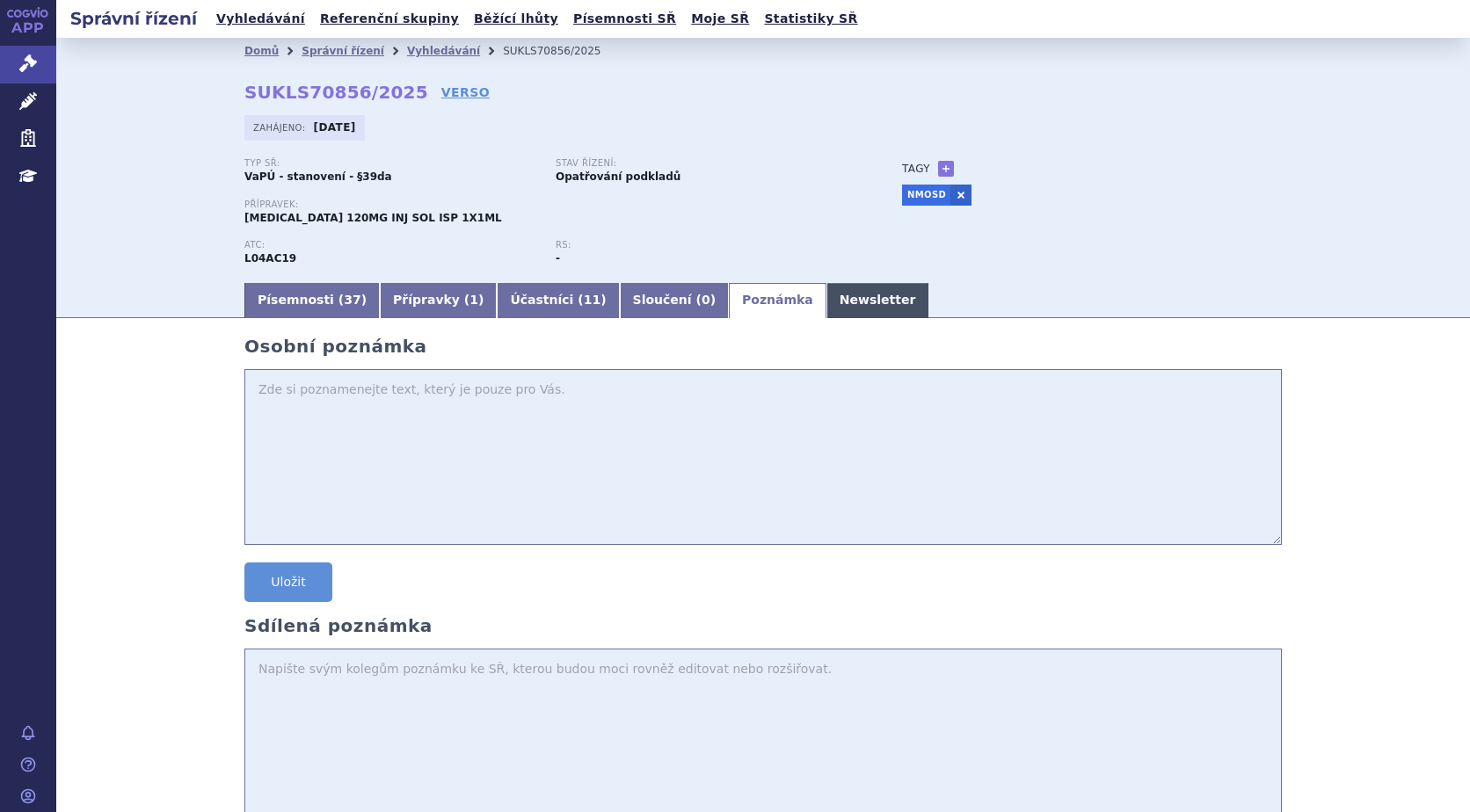
click at [827, 293] on link "Newsletter" at bounding box center [878, 300] width 103 height 35
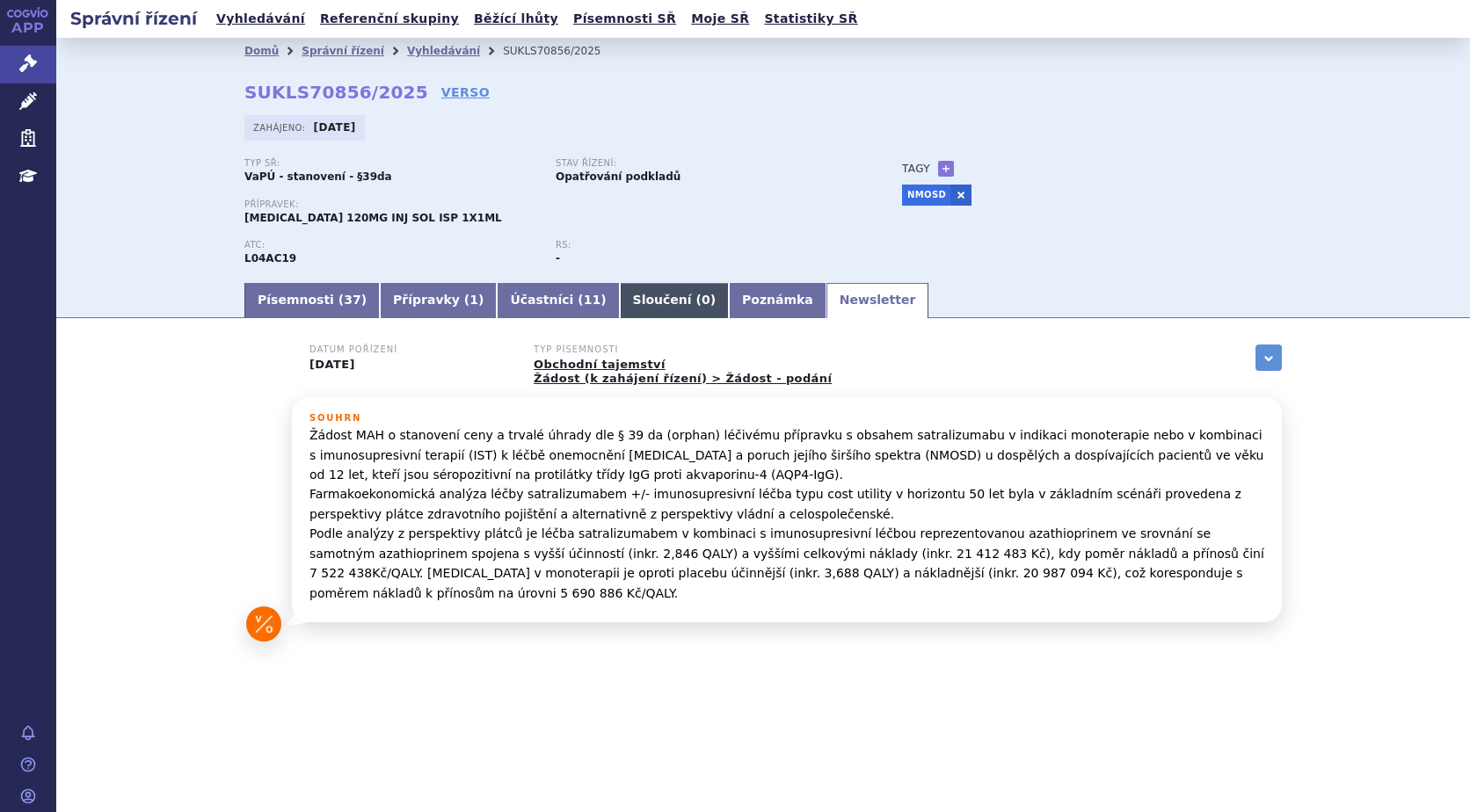
click at [625, 295] on link "Sloučení ( 0 )" at bounding box center [674, 300] width 109 height 35
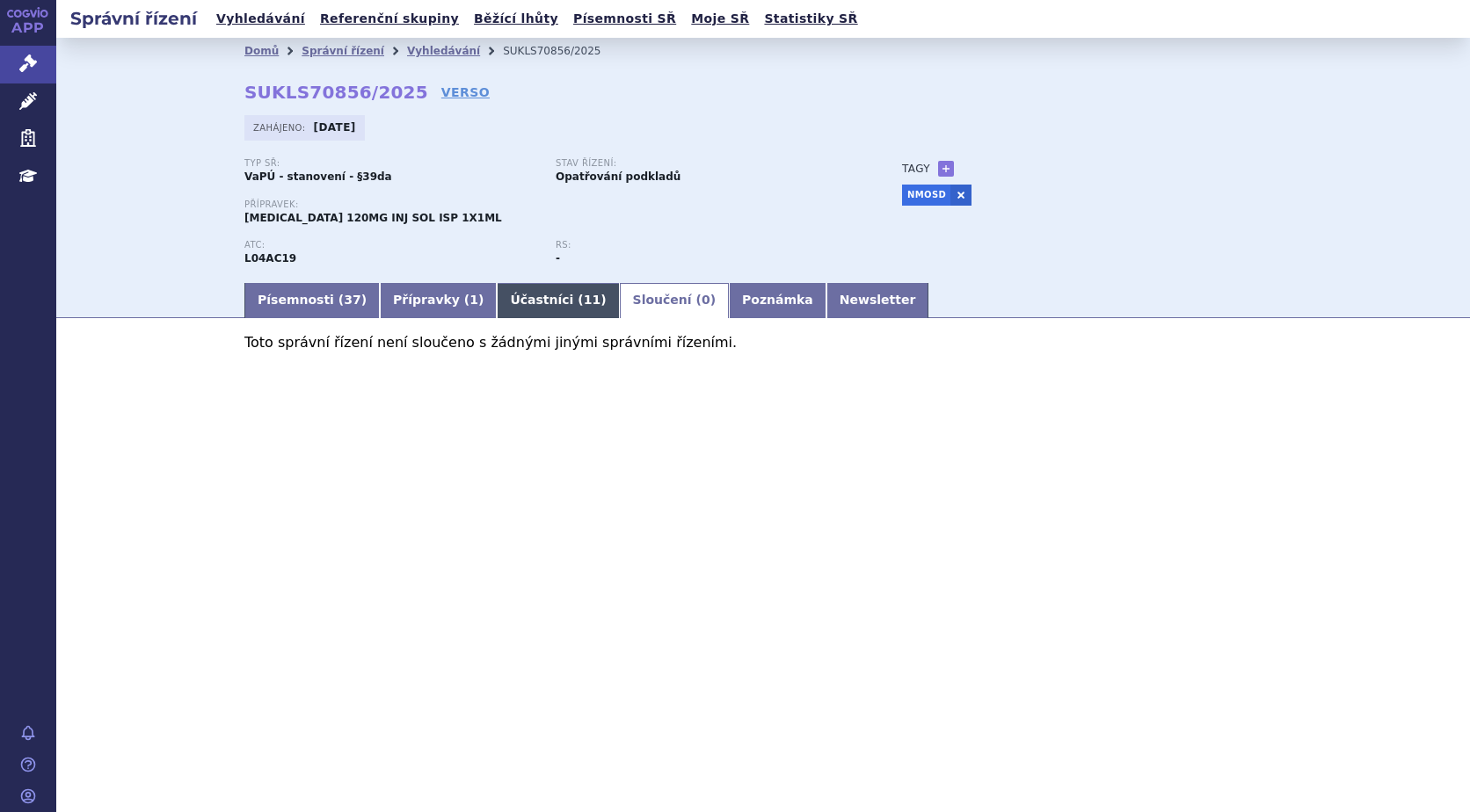
click at [502, 299] on link "Účastníci ( 11 )" at bounding box center [558, 300] width 123 height 35
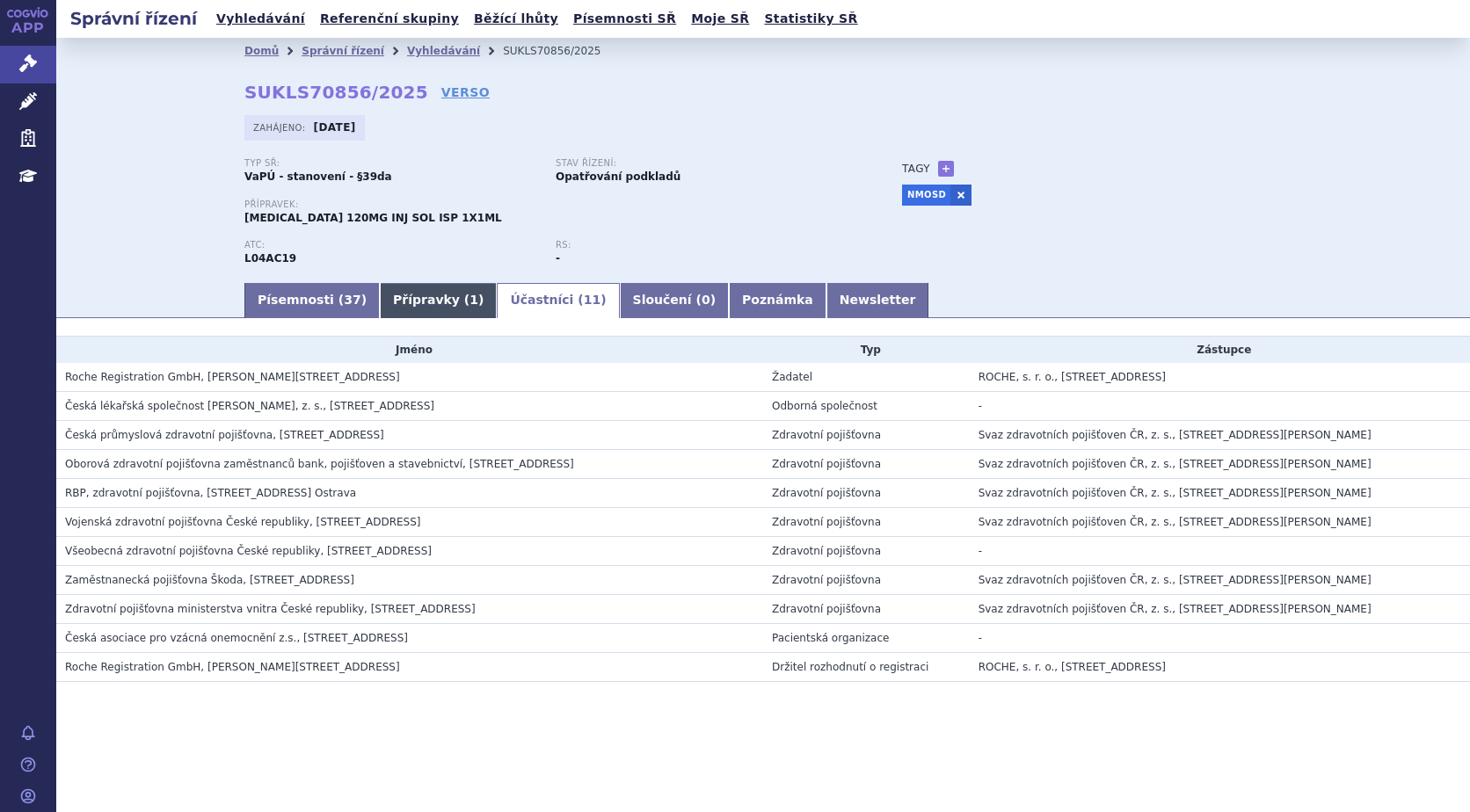
click at [410, 308] on link "Přípravky ( 1 )" at bounding box center [439, 300] width 117 height 35
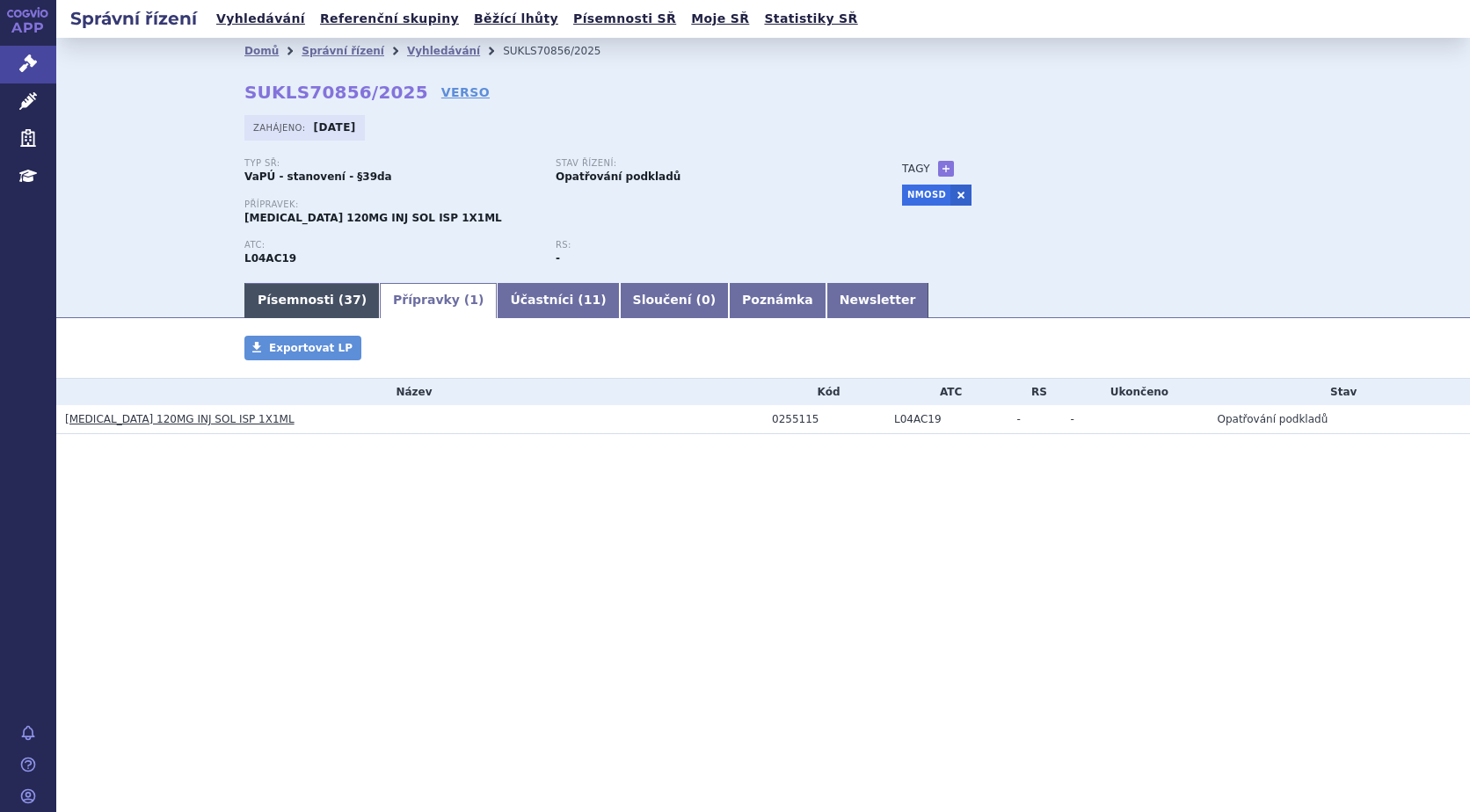
click at [343, 306] on span "37" at bounding box center [351, 300] width 17 height 14
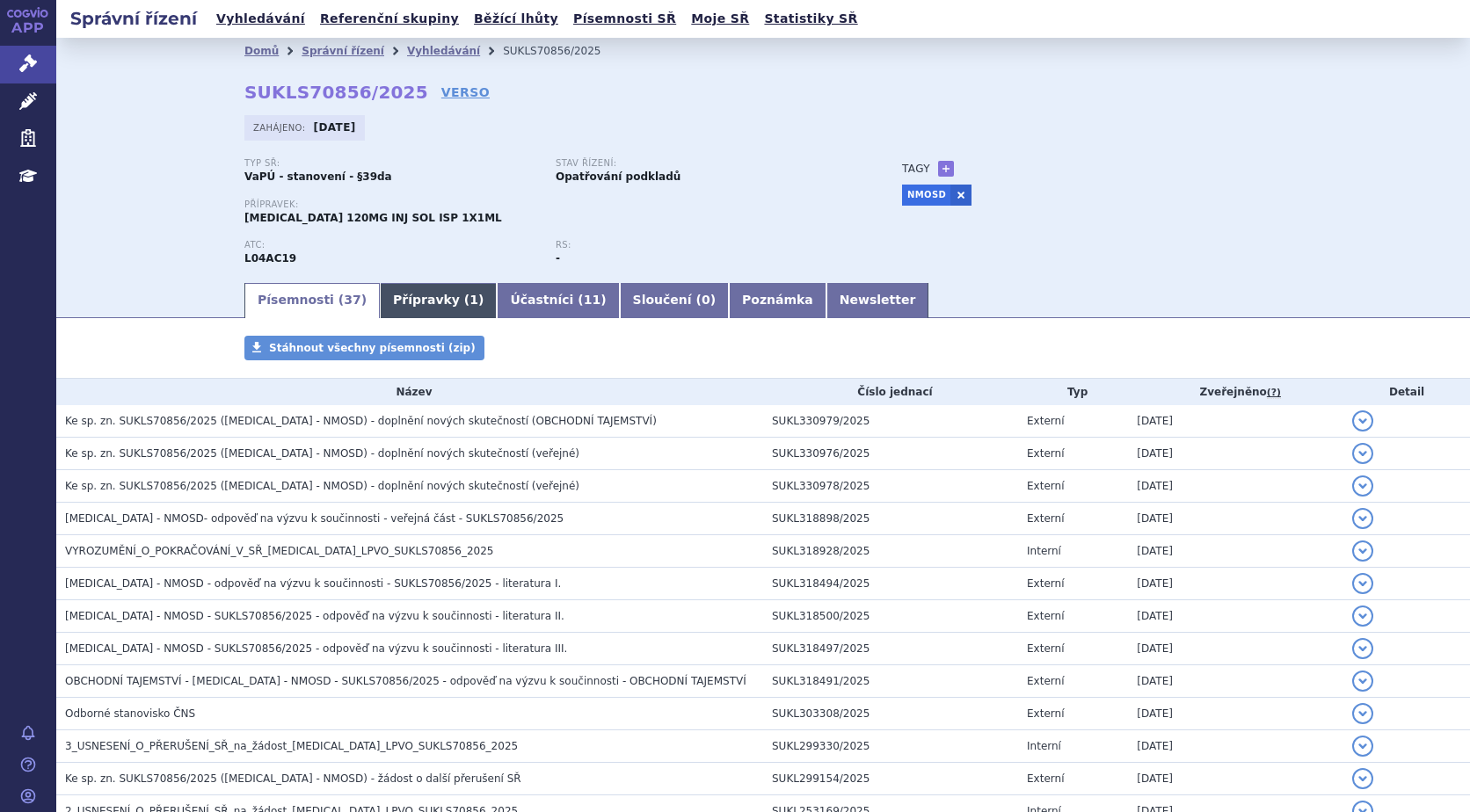
click at [381, 304] on link "Přípravky ( 1 )" at bounding box center [439, 300] width 117 height 35
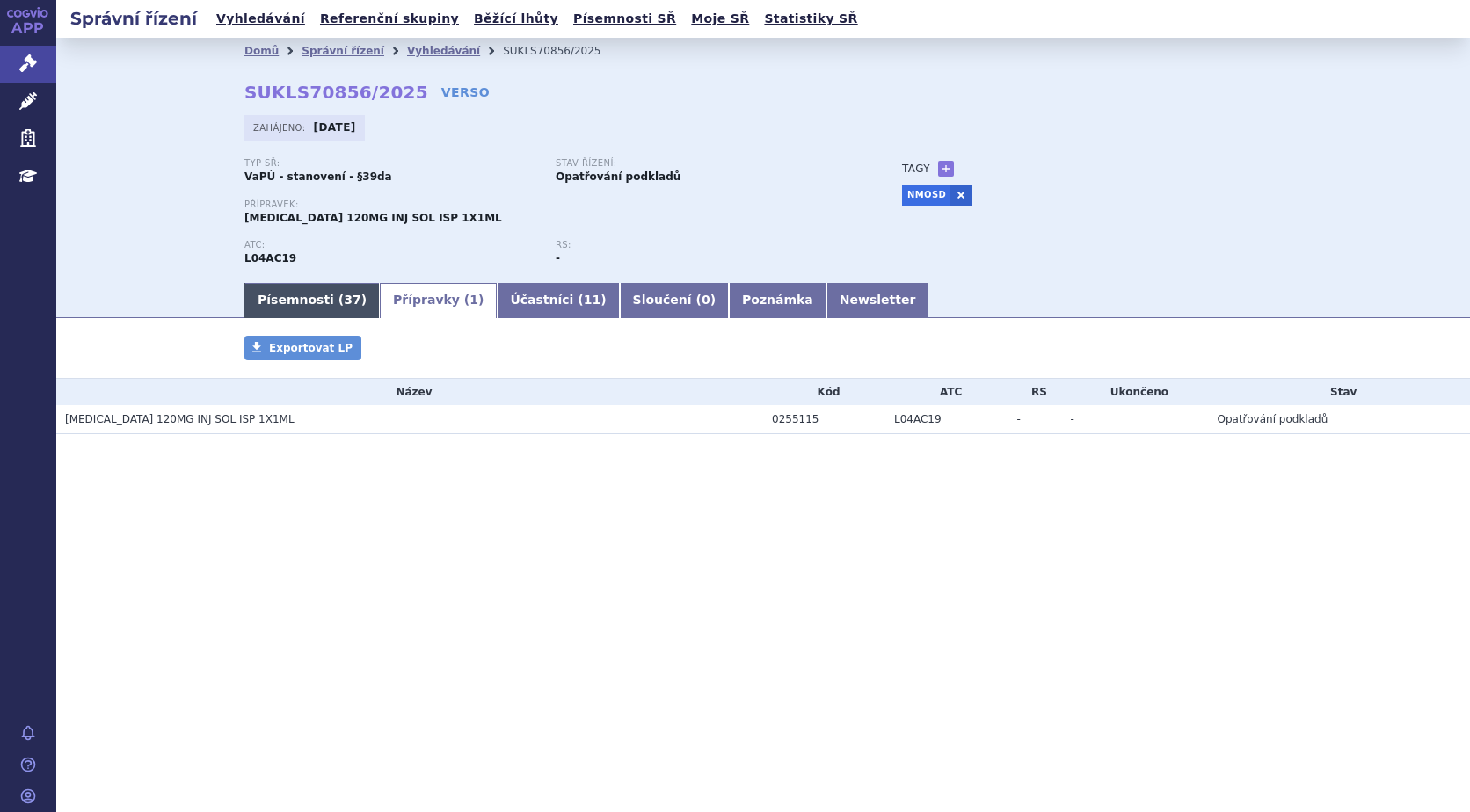
click at [289, 301] on link "Písemnosti ( 37 )" at bounding box center [311, 300] width 135 height 35
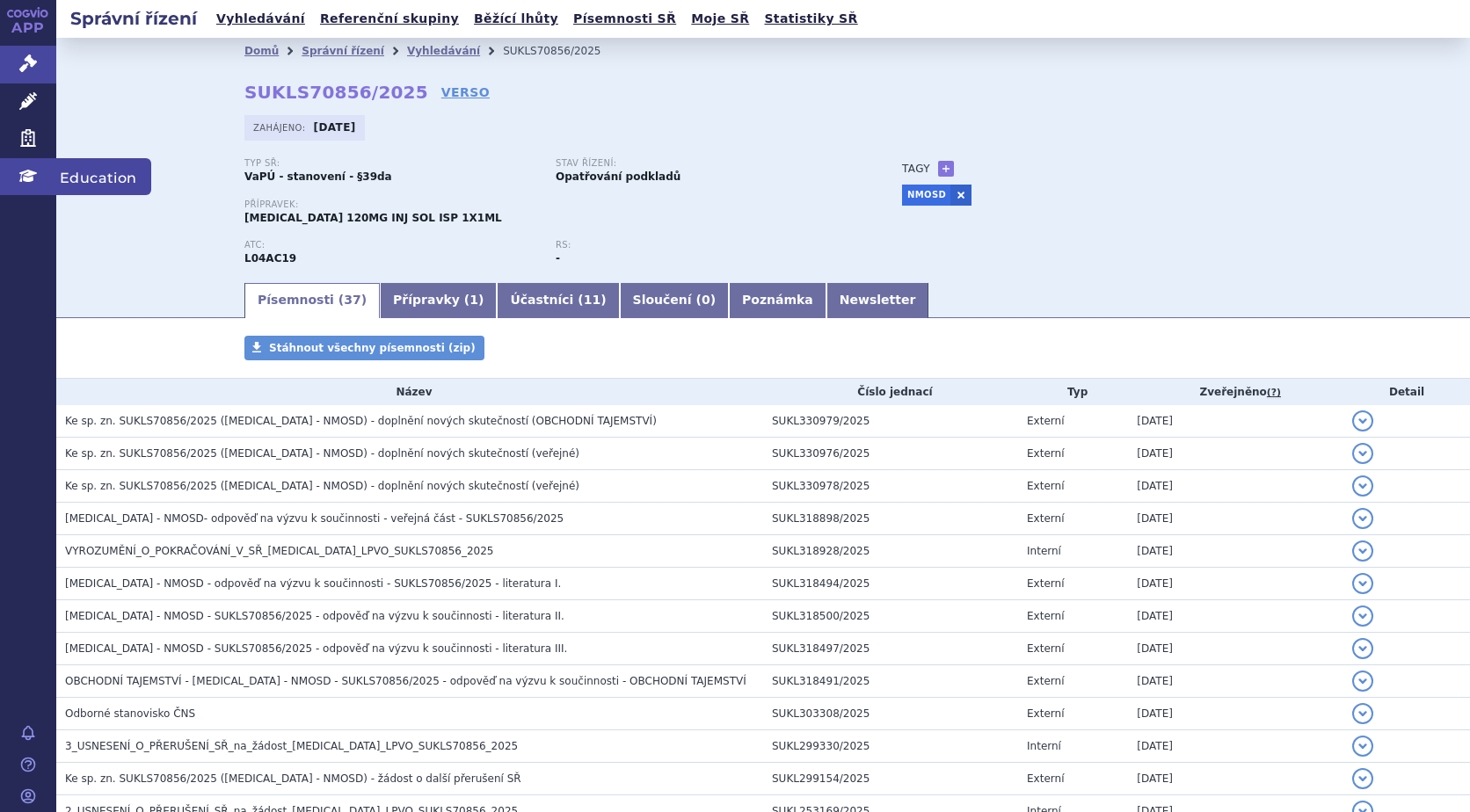
click at [39, 168] on link "Education" at bounding box center [28, 177] width 56 height 37
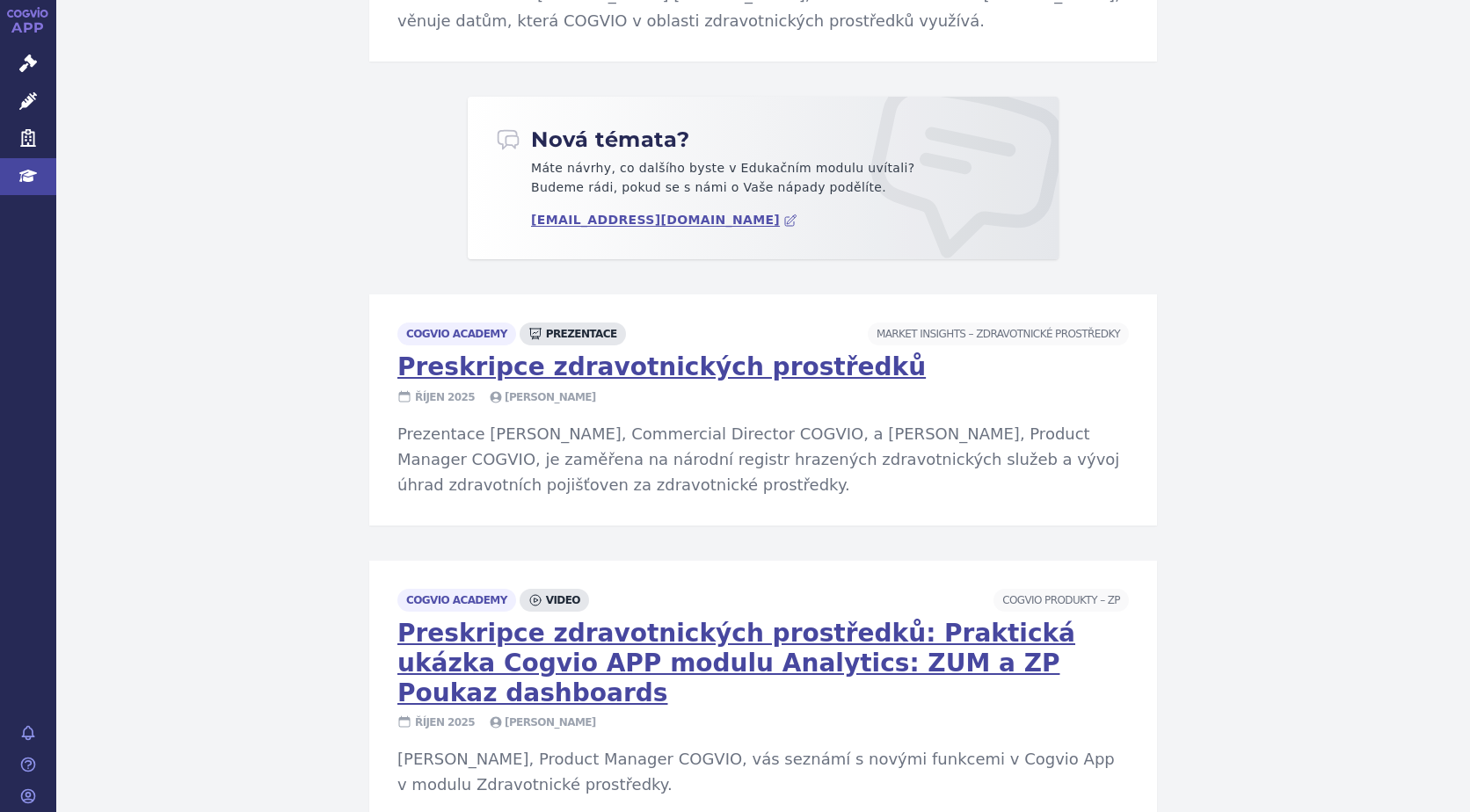
scroll to position [1319, 0]
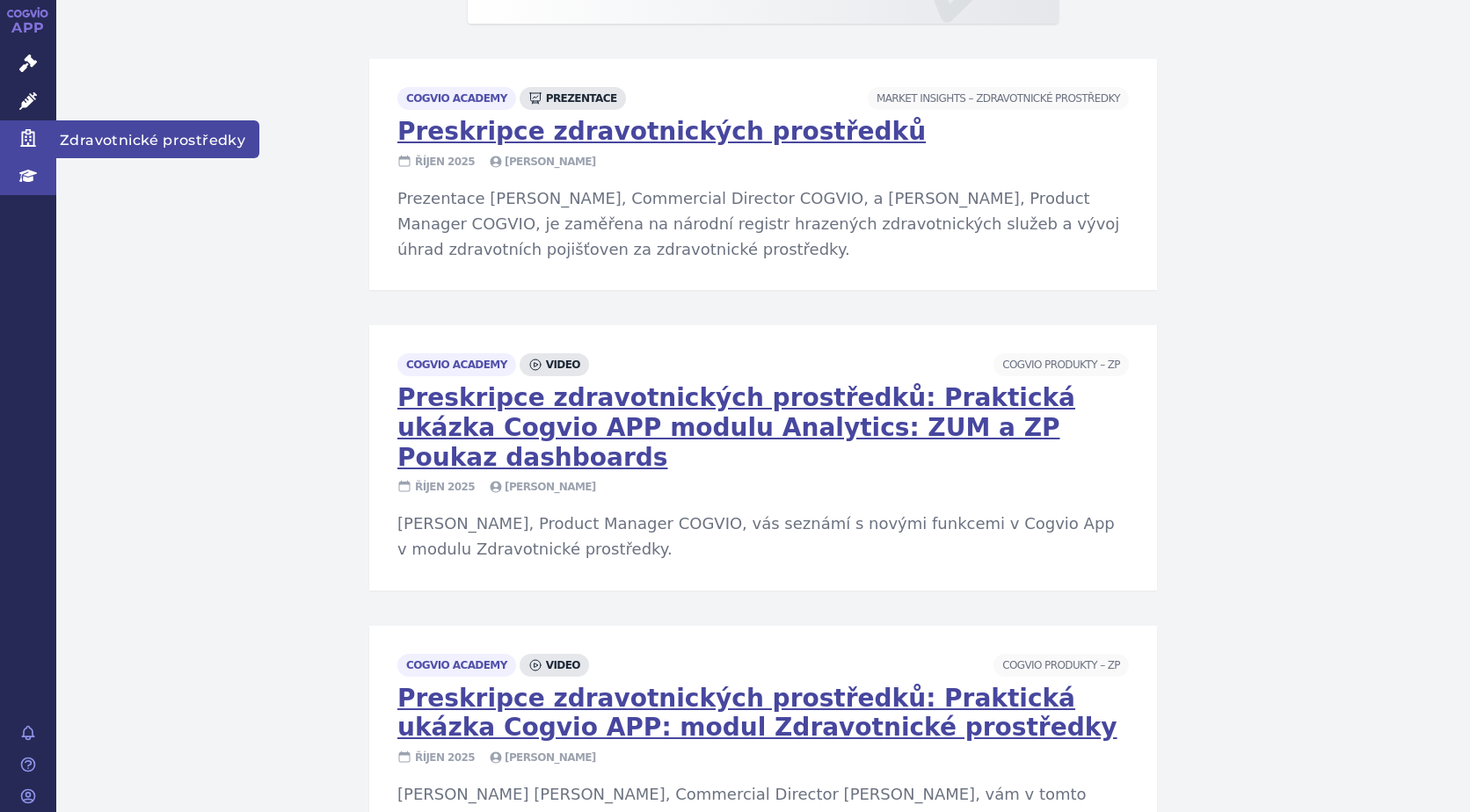
click at [20, 141] on icon at bounding box center [28, 138] width 18 height 18
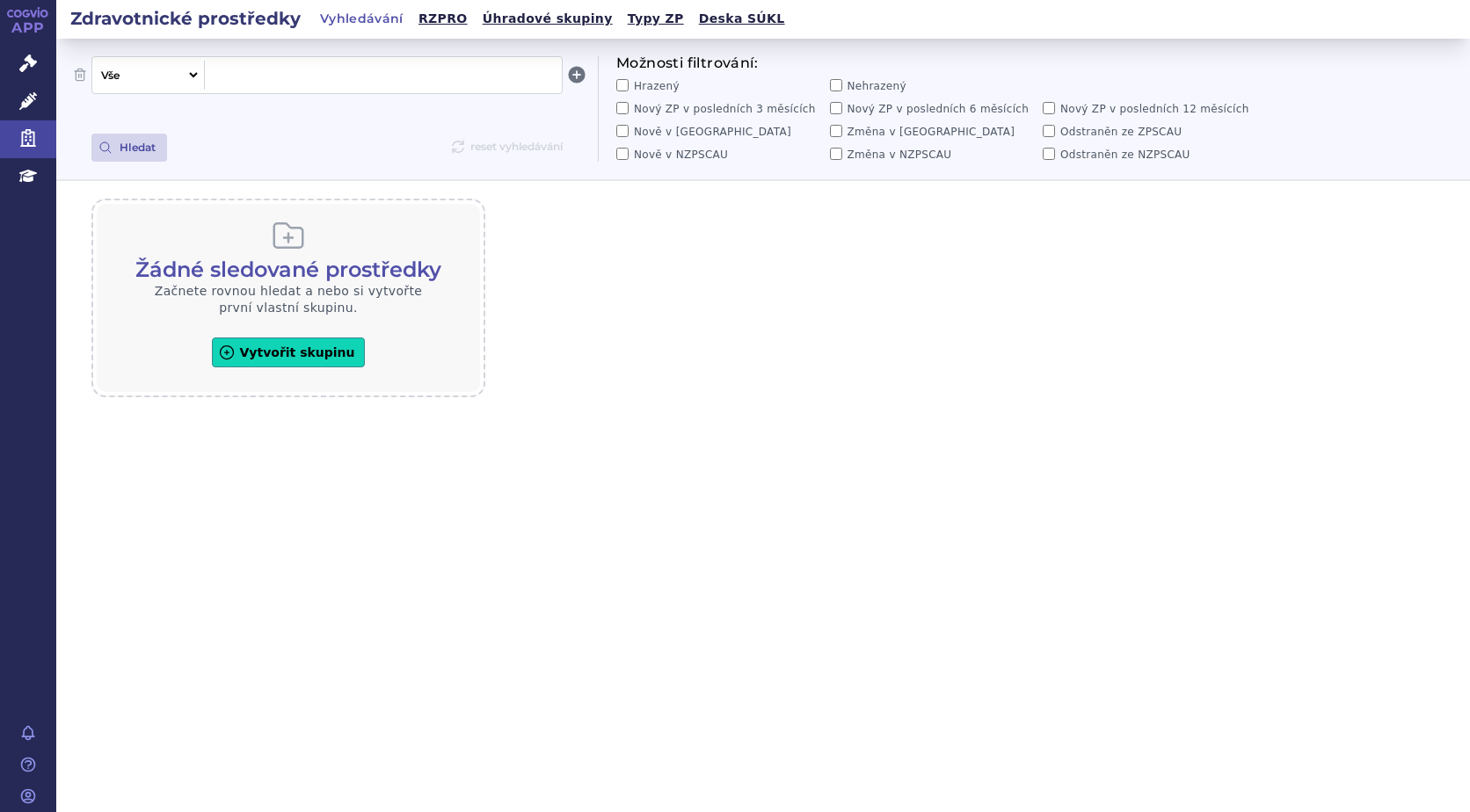
click at [25, 107] on icon at bounding box center [28, 101] width 18 height 18
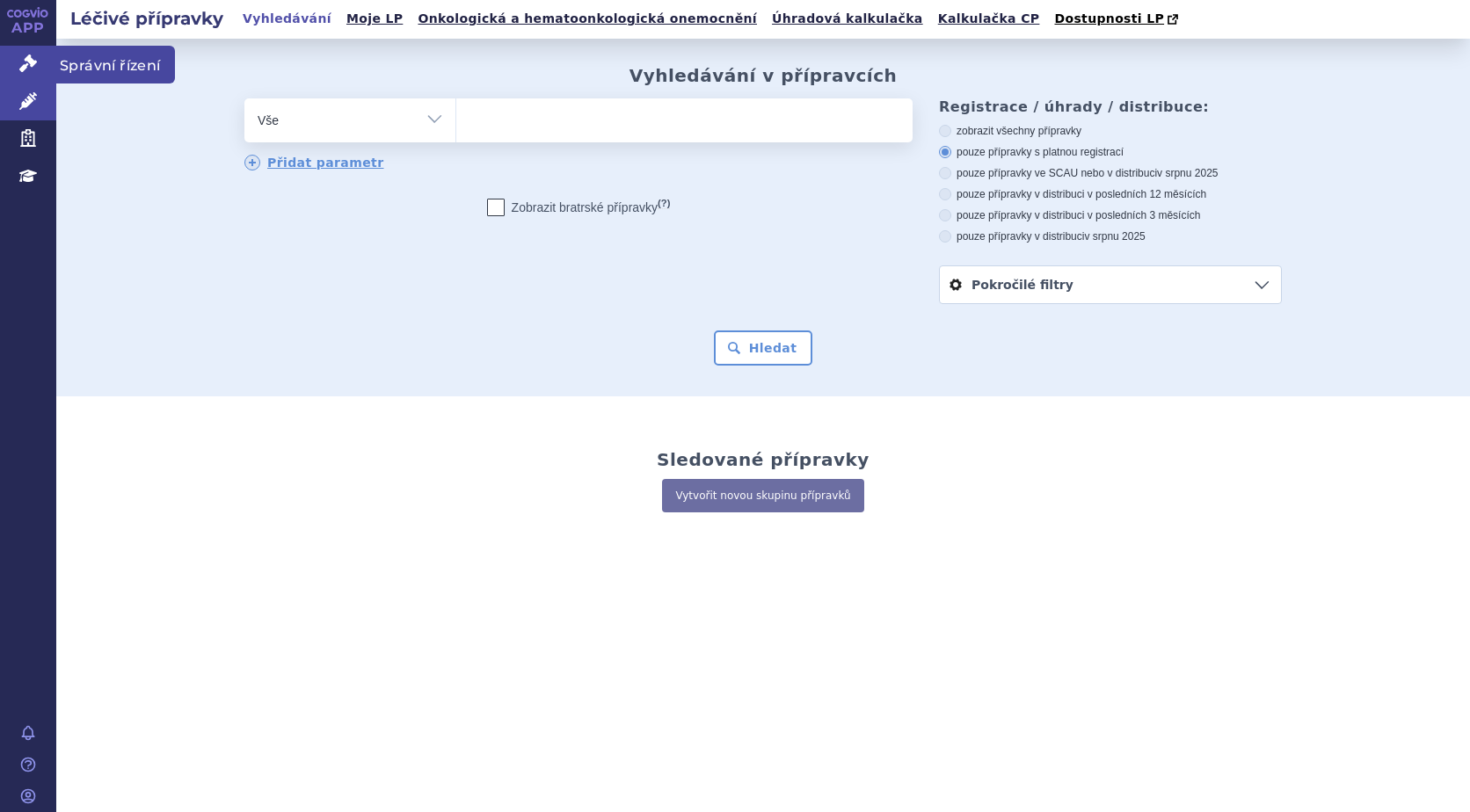
click at [23, 67] on icon at bounding box center [28, 63] width 18 height 18
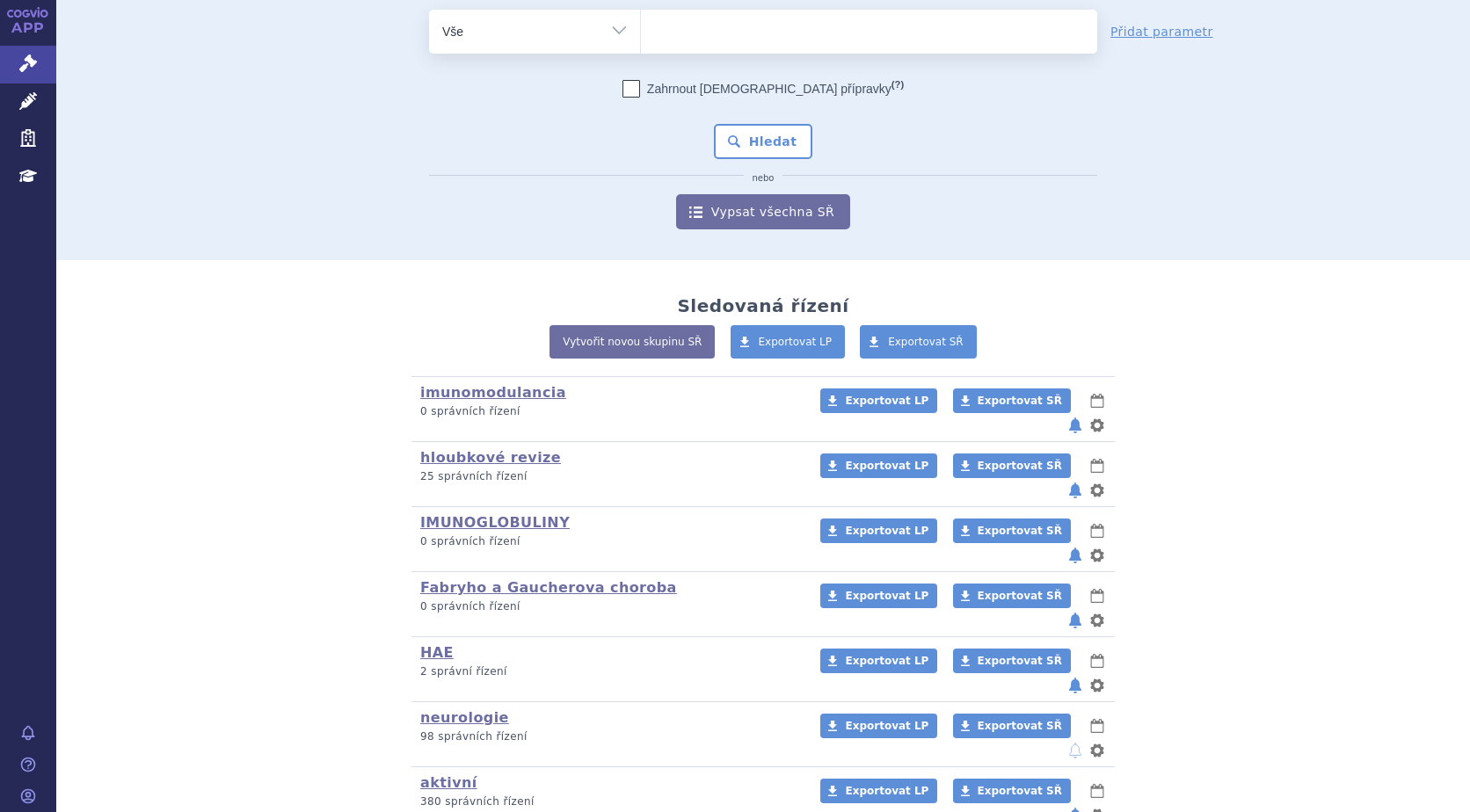
scroll to position [157, 0]
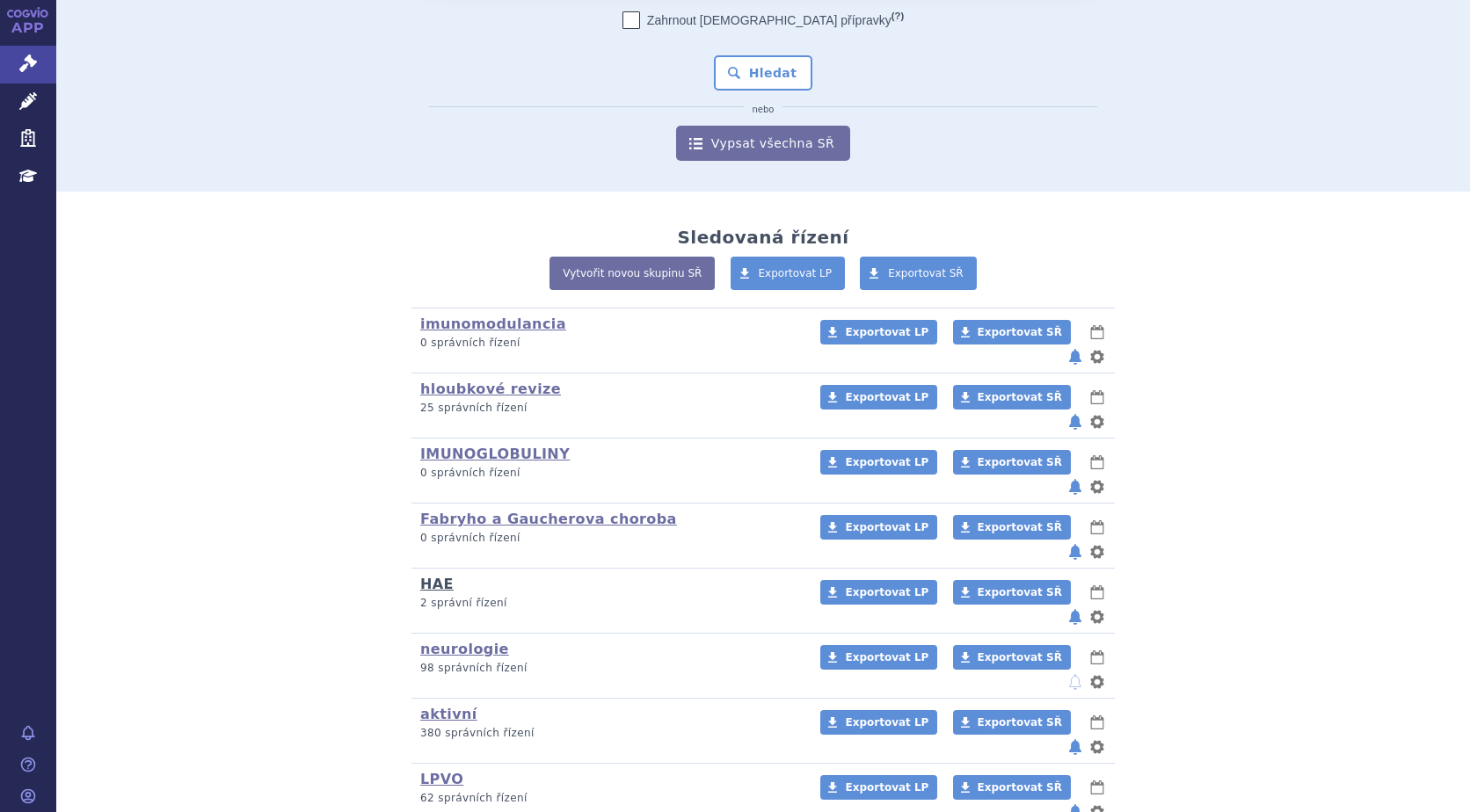
click at [426, 576] on link "HAE" at bounding box center [437, 583] width 33 height 17
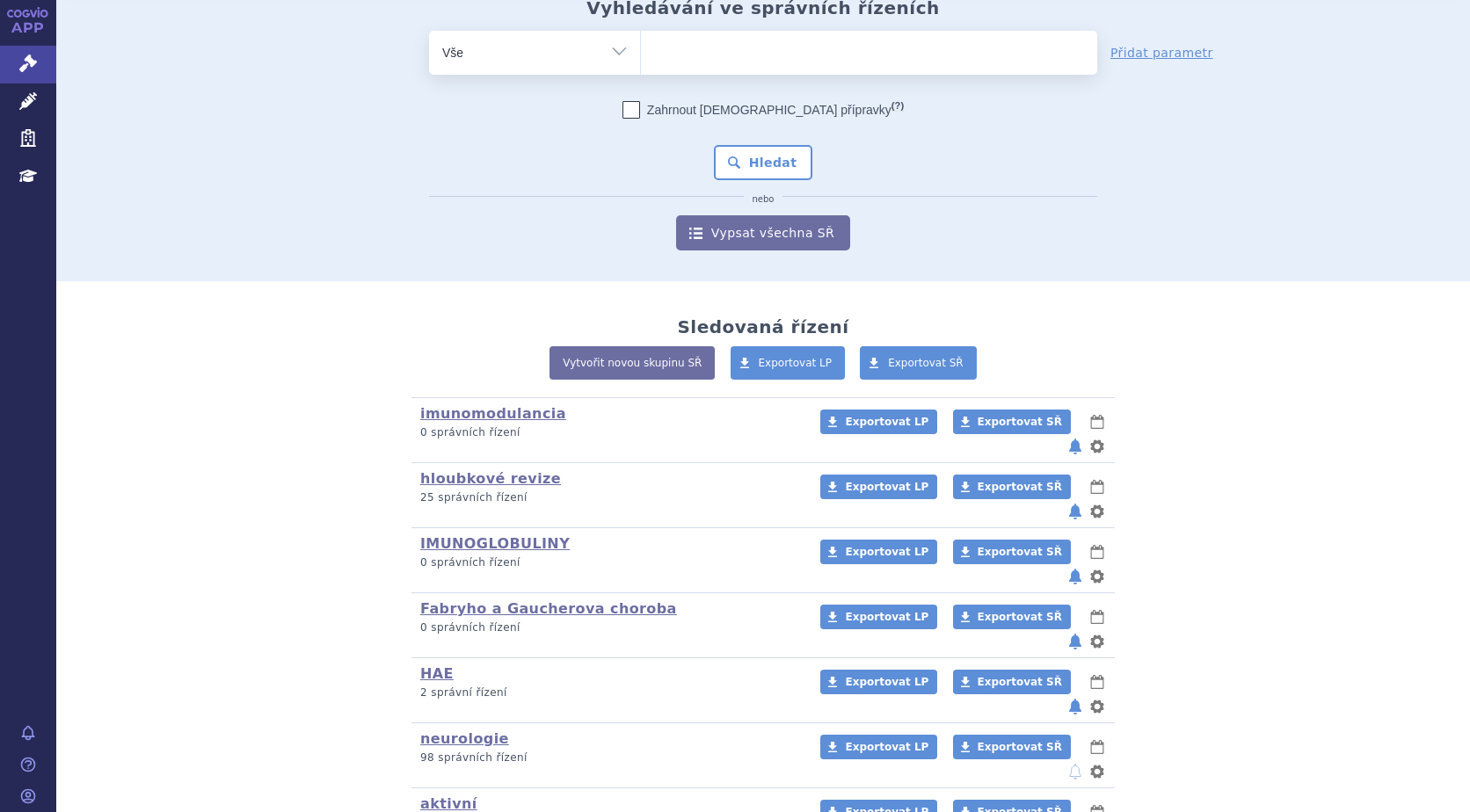
scroll to position [157, 0]
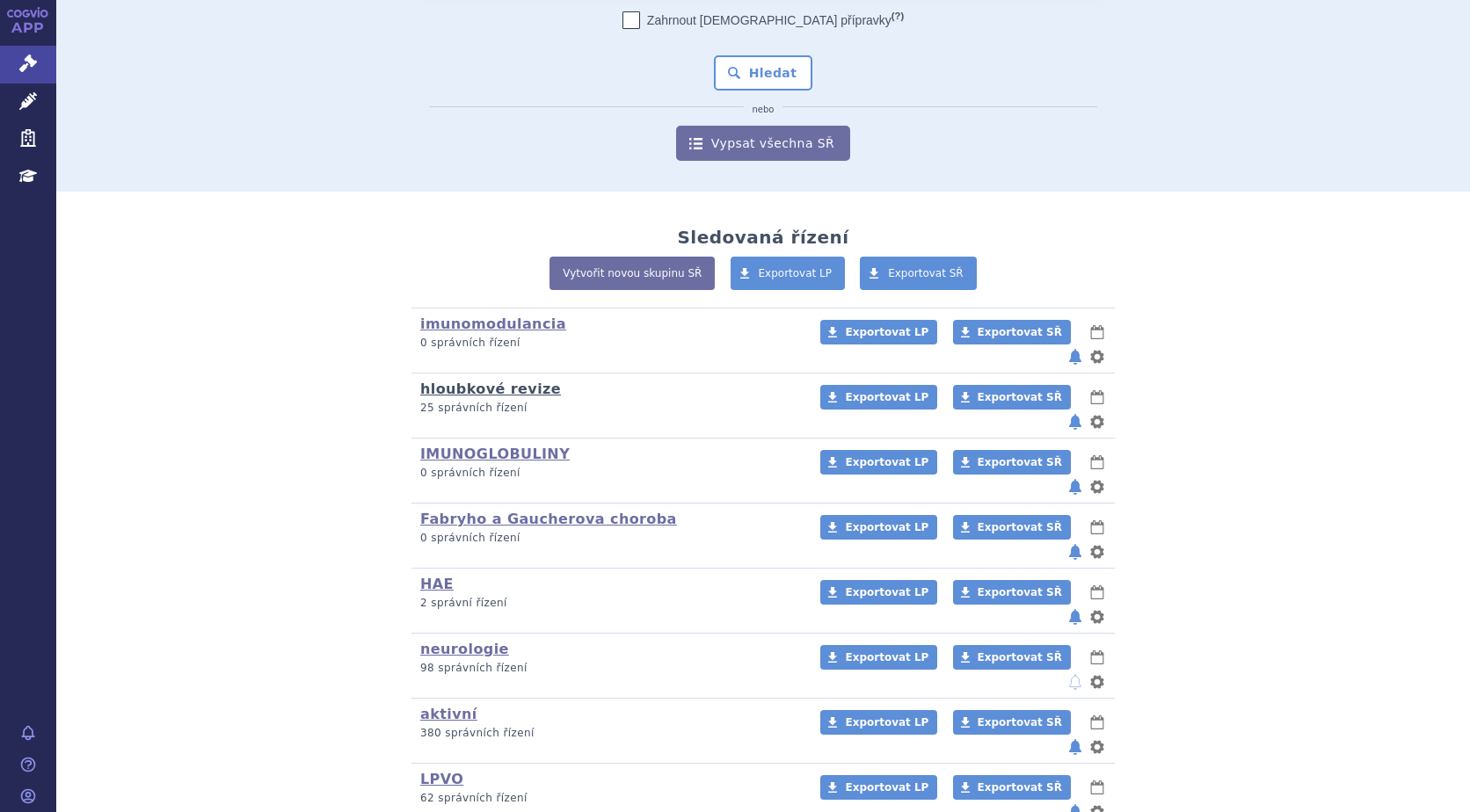
click at [508, 380] on link "hloubkové revize" at bounding box center [490, 388] width 141 height 17
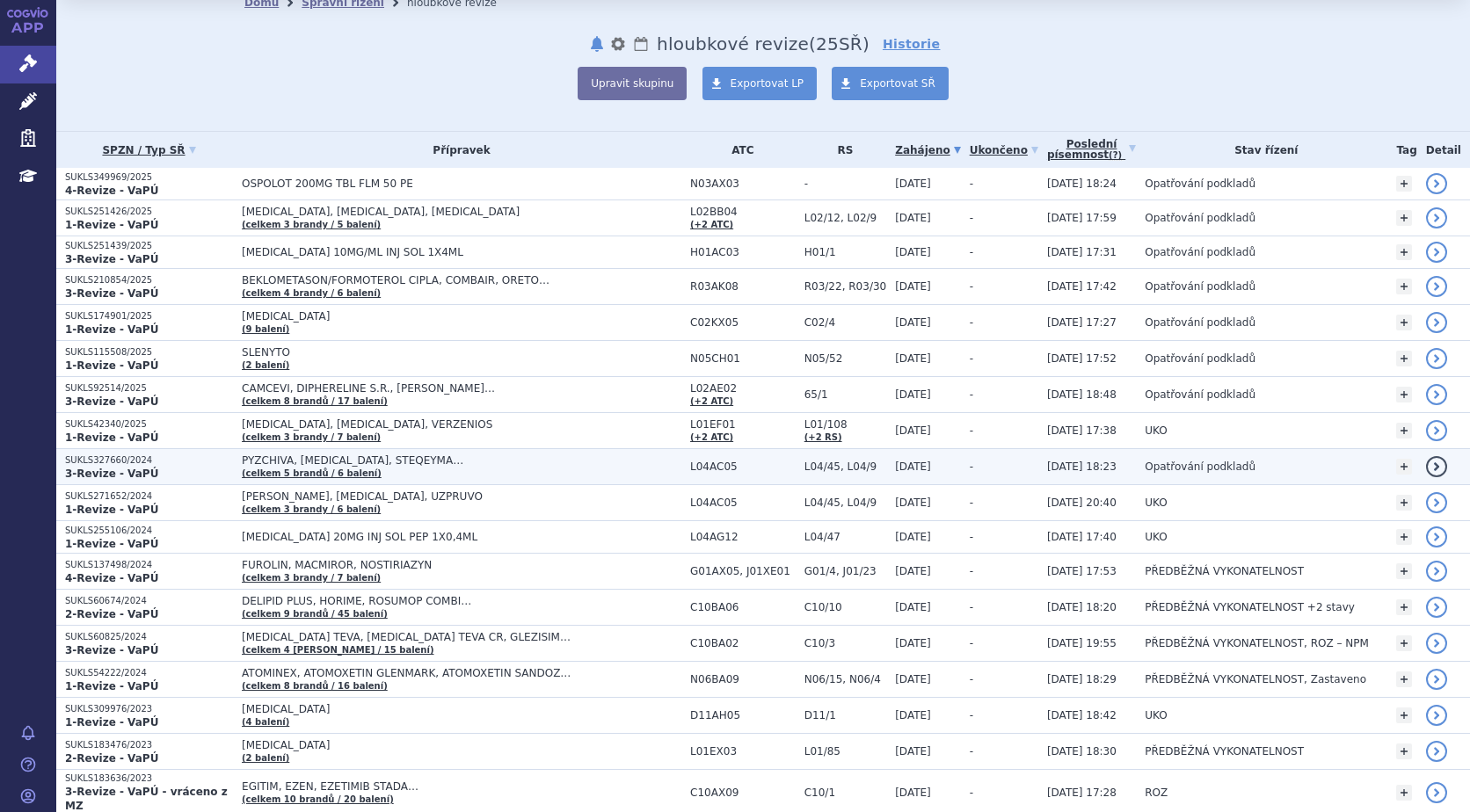
scroll to position [176, 0]
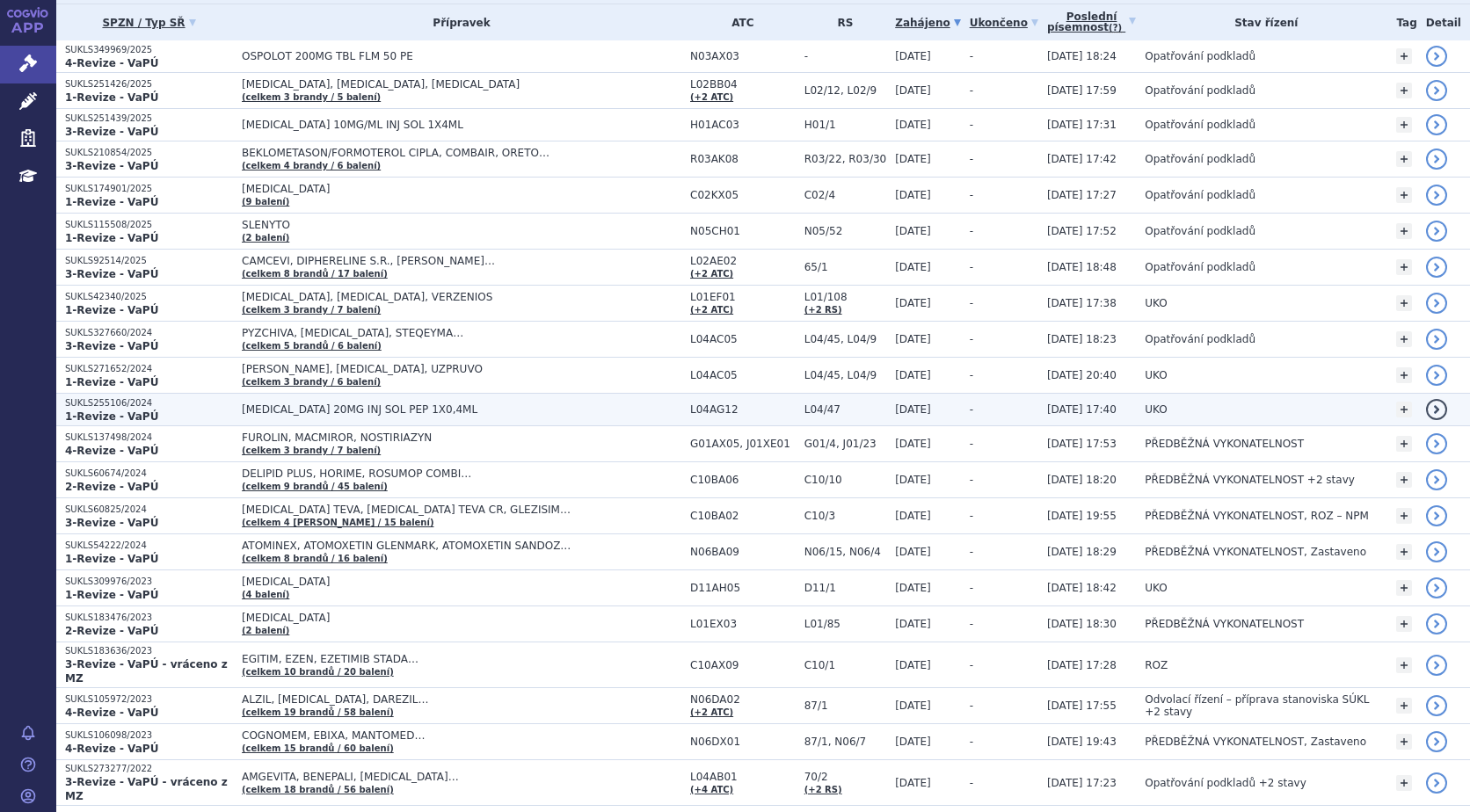
click at [376, 411] on span "[MEDICAL_DATA] 20MG INJ SOL PEP 1X0,4ML" at bounding box center [462, 409] width 440 height 13
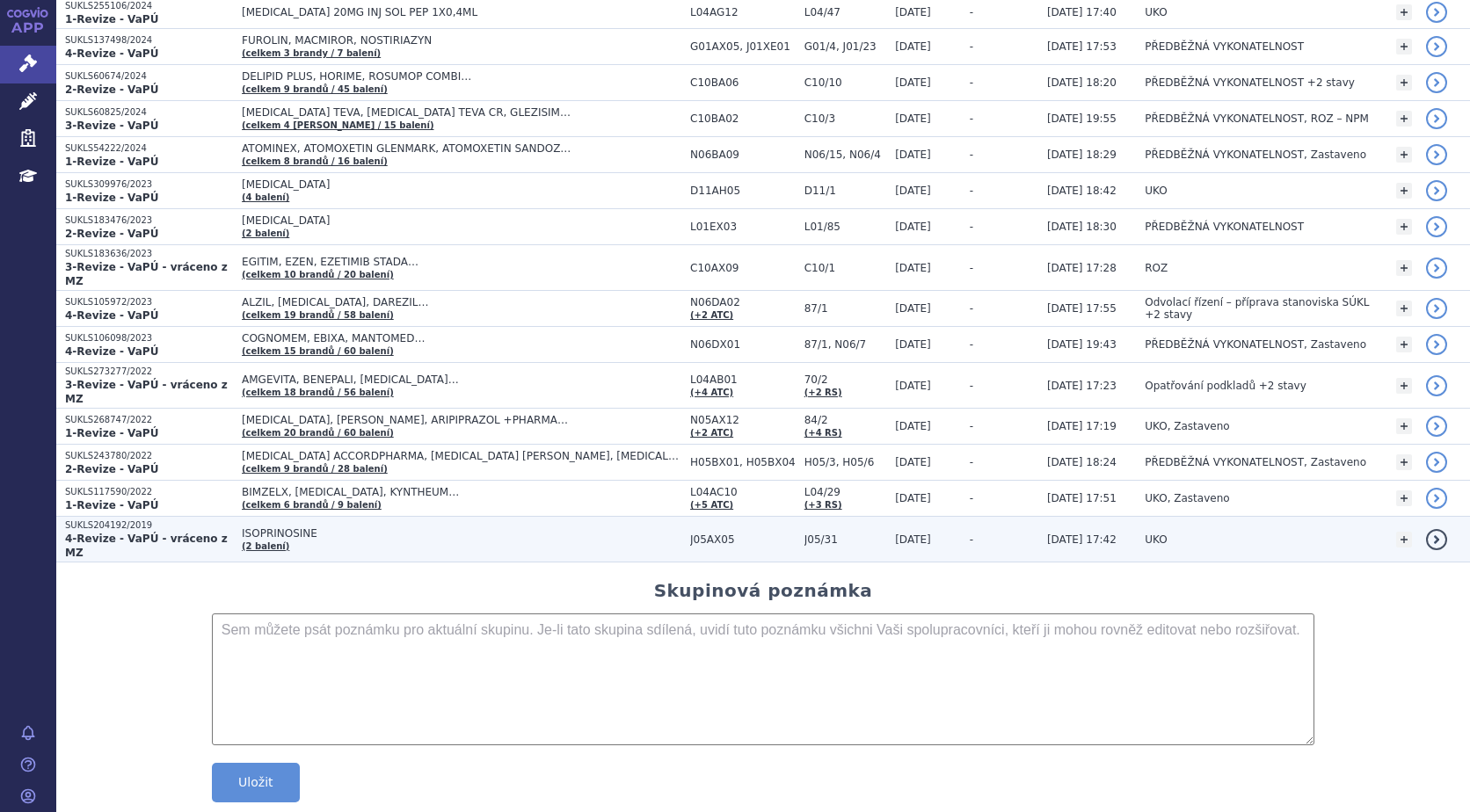
scroll to position [583, 0]
